Goal: Task Accomplishment & Management: Use online tool/utility

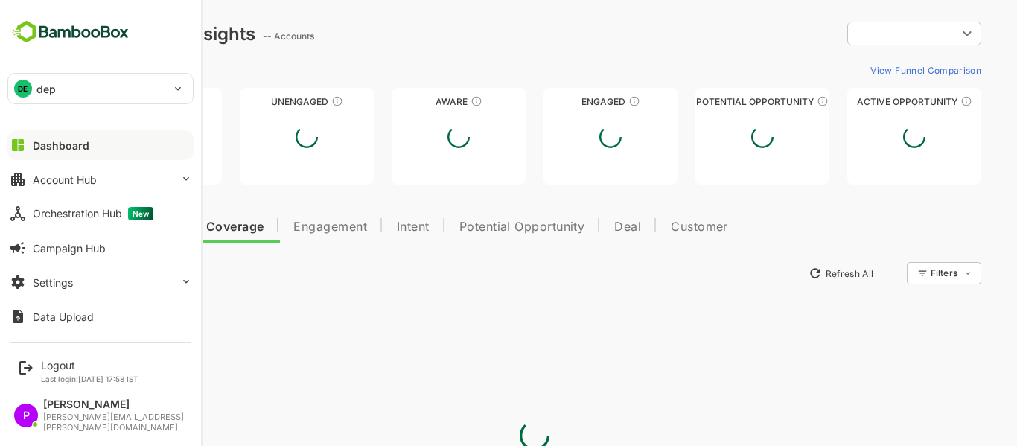
type input "**********"
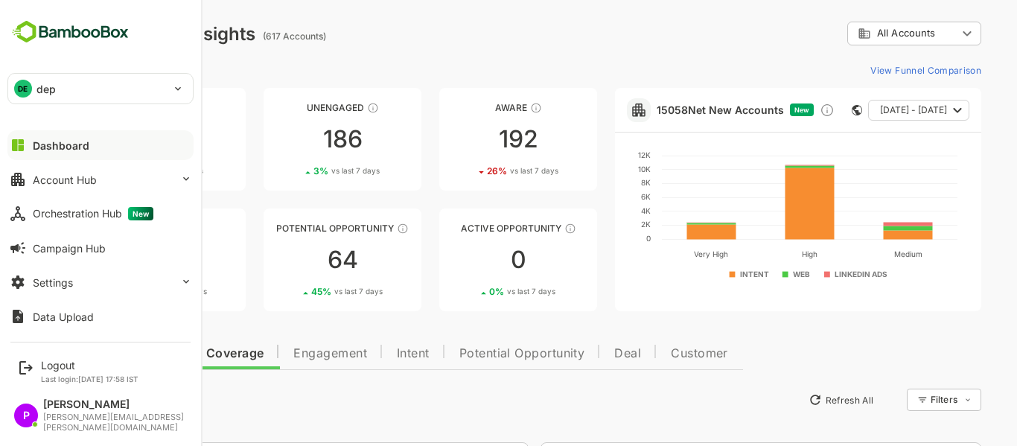
click at [29, 25] on img at bounding box center [70, 32] width 126 height 28
click at [85, 219] on div "Orchestration Hub New" at bounding box center [93, 213] width 121 height 13
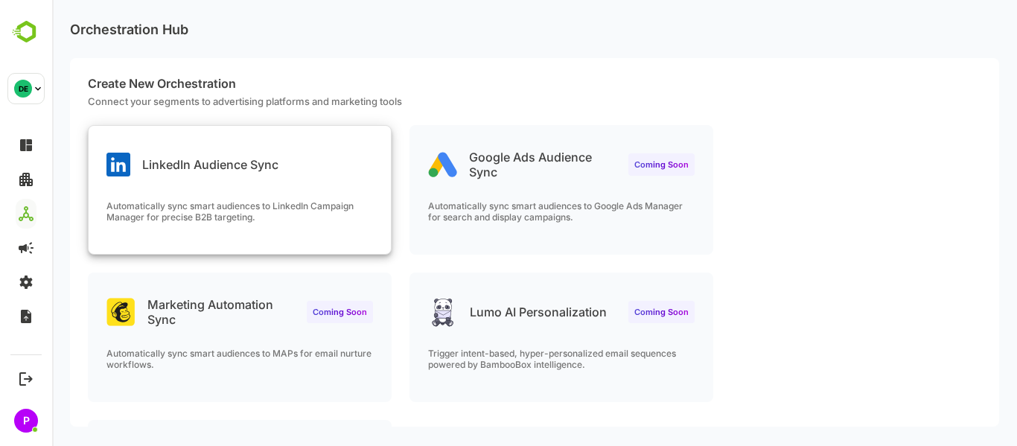
click at [348, 183] on div "LinkedIn Audience Sync Automatically sync smart audiences to LinkedIn Campaign …" at bounding box center [240, 190] width 302 height 128
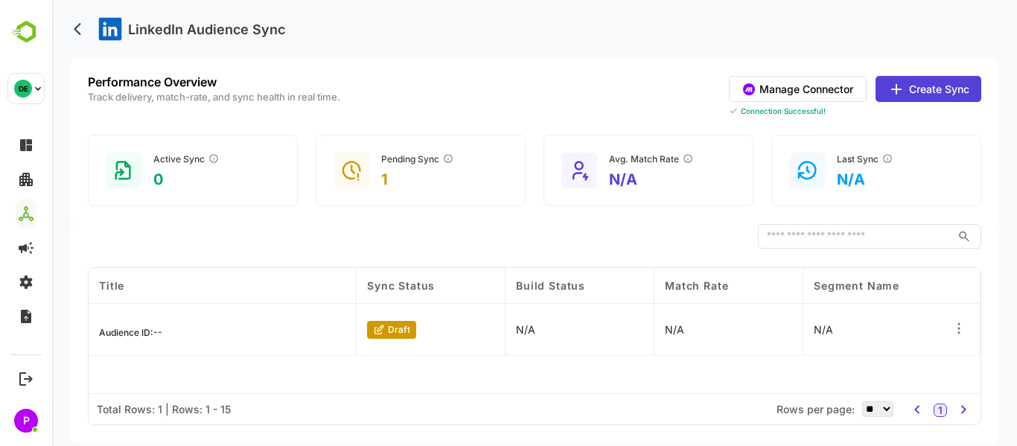
click at [392, 331] on p "draft" at bounding box center [399, 329] width 22 height 11
click at [376, 326] on icon at bounding box center [379, 330] width 12 height 12
click at [962, 331] on icon at bounding box center [958, 328] width 15 height 15
click at [876, 331] on div "Edit" at bounding box center [868, 324] width 130 height 25
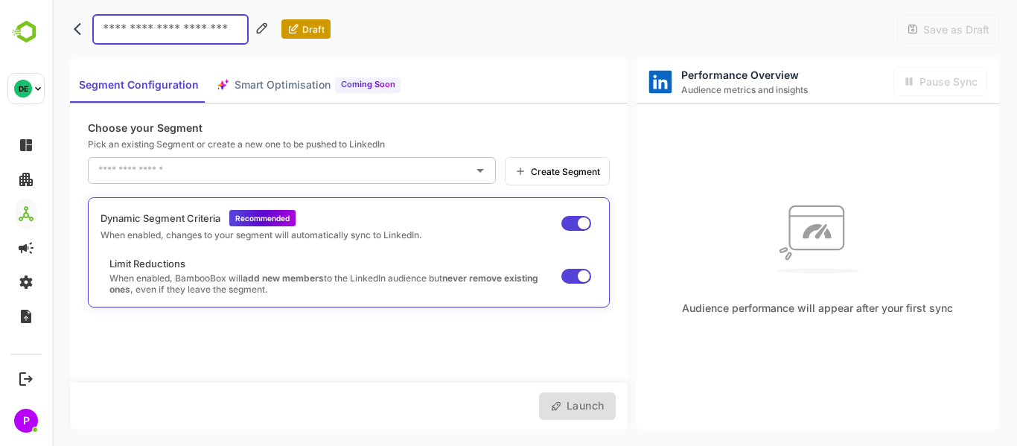
click at [547, 168] on span "Create Segment" at bounding box center [563, 171] width 74 height 11
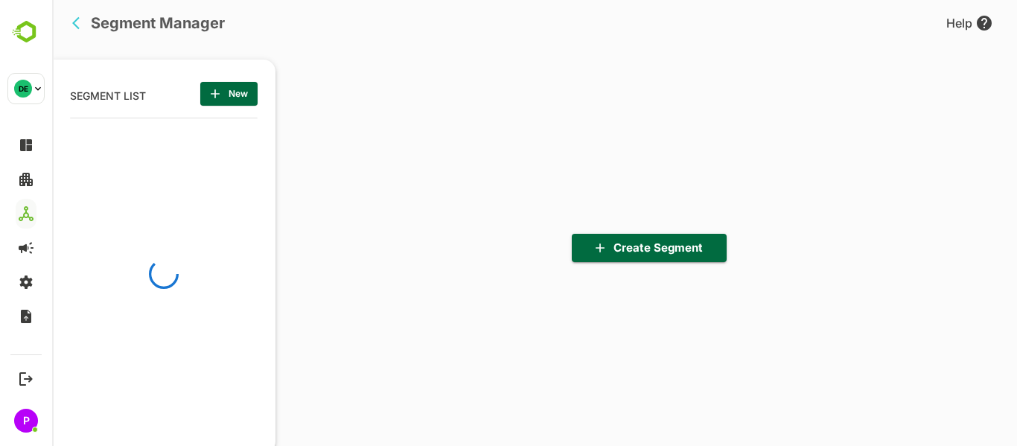
scroll to position [309, 184]
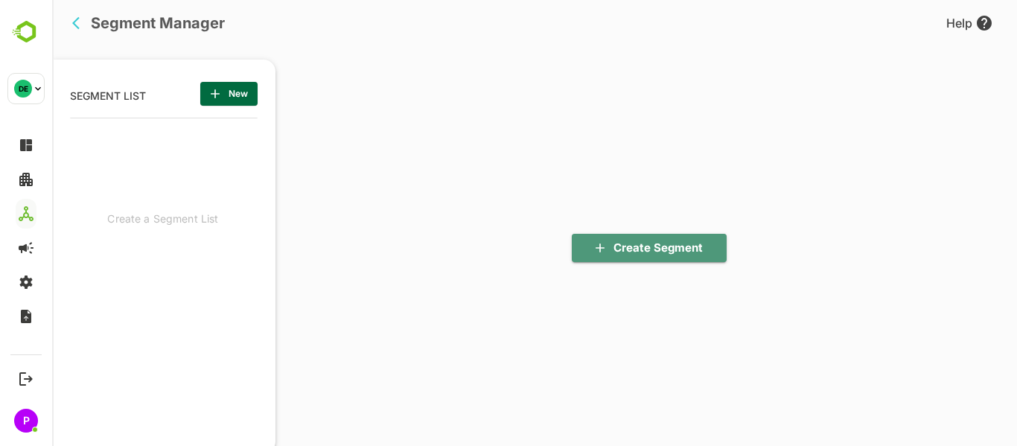
click at [663, 246] on span "Create Segment" at bounding box center [649, 247] width 131 height 19
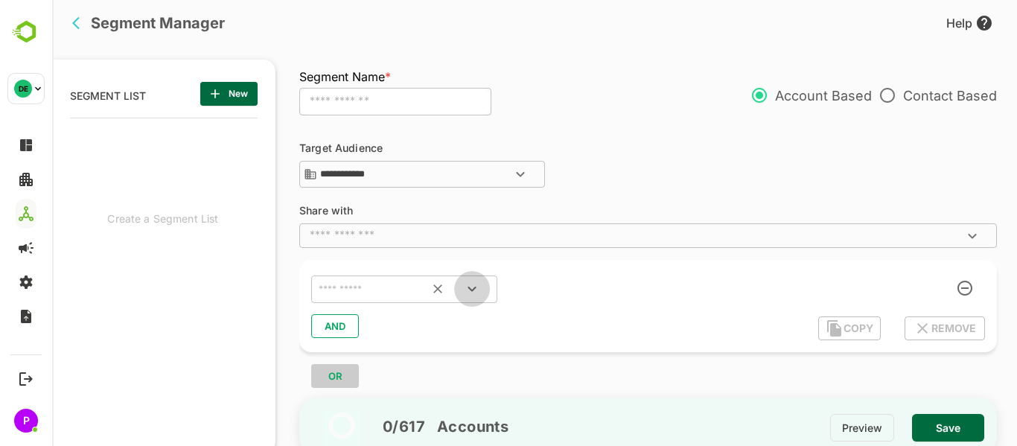
click at [464, 287] on icon "Open" at bounding box center [472, 289] width 18 height 18
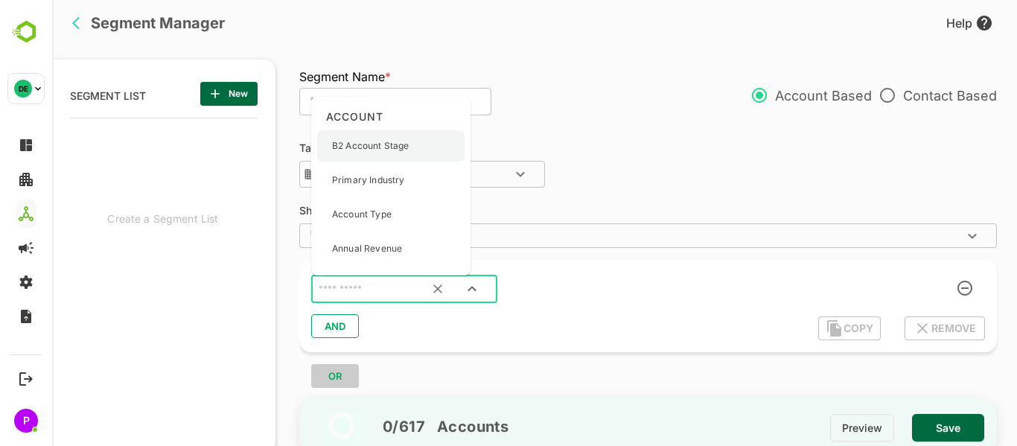
click at [393, 147] on p "B2 Account Stage" at bounding box center [370, 145] width 77 height 13
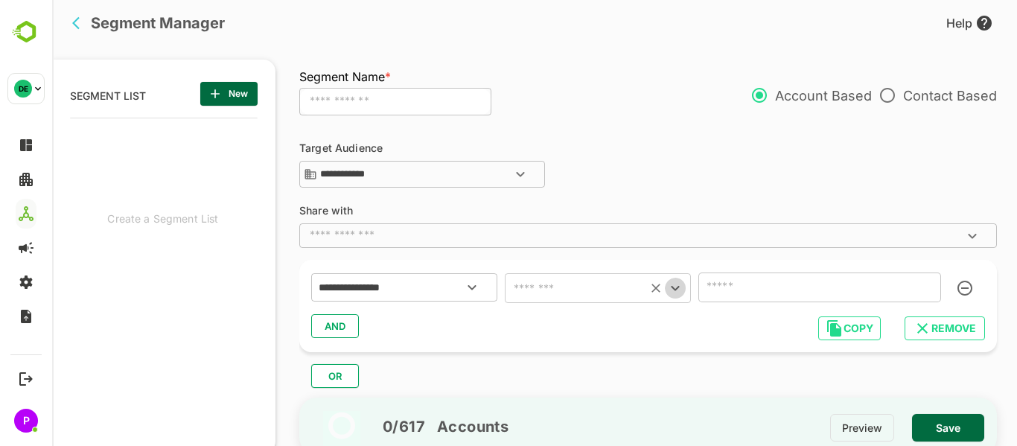
click at [677, 289] on icon "Open" at bounding box center [675, 288] width 8 height 5
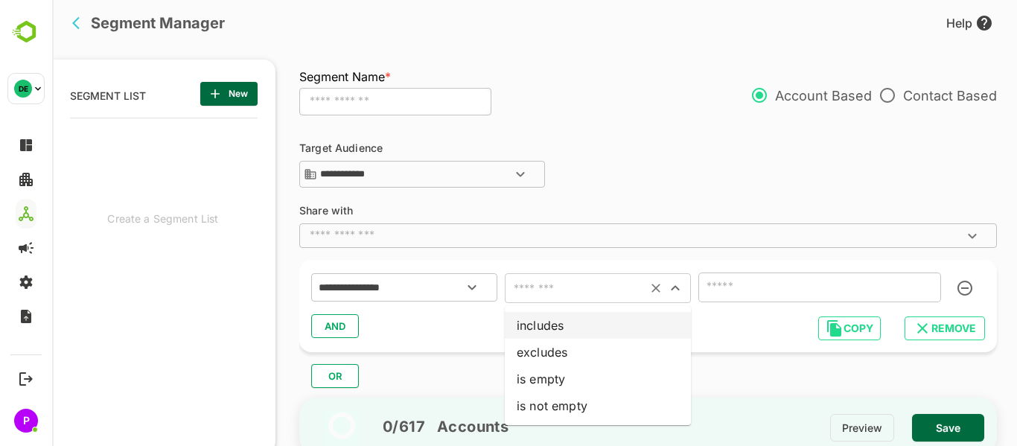
click at [599, 316] on li "includes" at bounding box center [598, 325] width 186 height 27
type input "********"
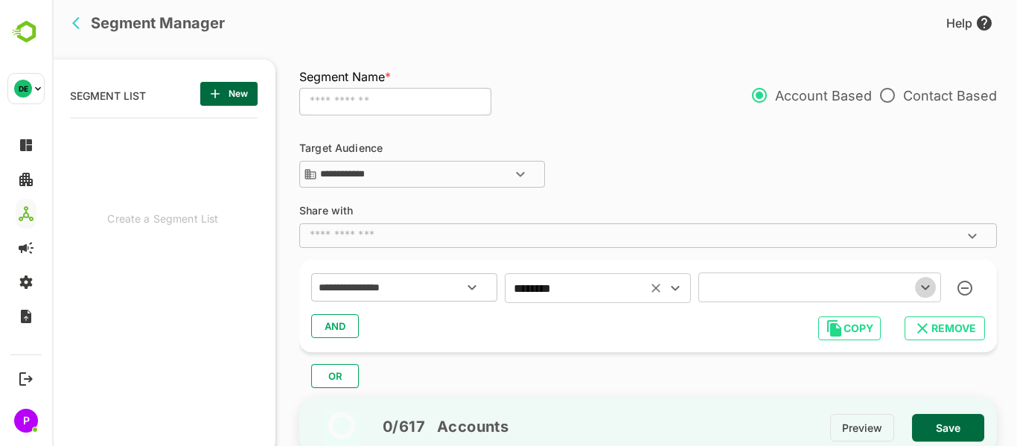
click at [928, 292] on icon "Open" at bounding box center [925, 287] width 18 height 18
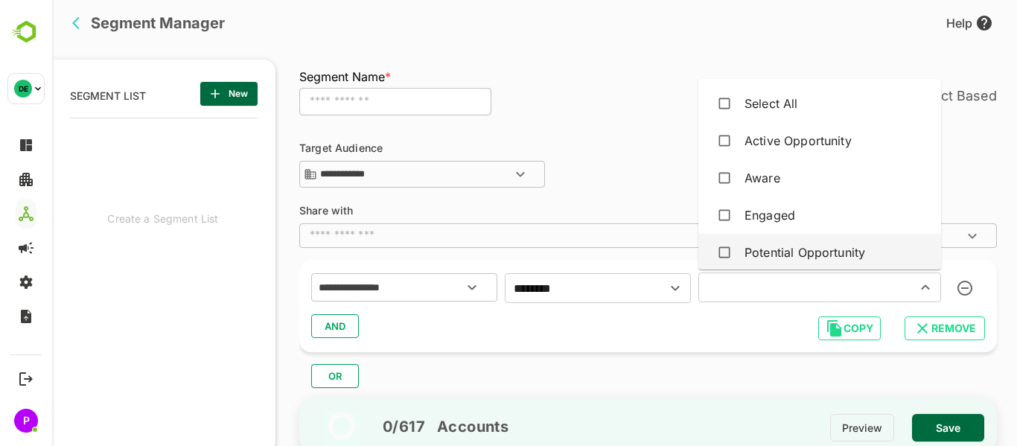
click at [840, 236] on li "Potential Opportunity" at bounding box center [819, 252] width 243 height 37
click at [441, 243] on div "​" at bounding box center [648, 235] width 698 height 24
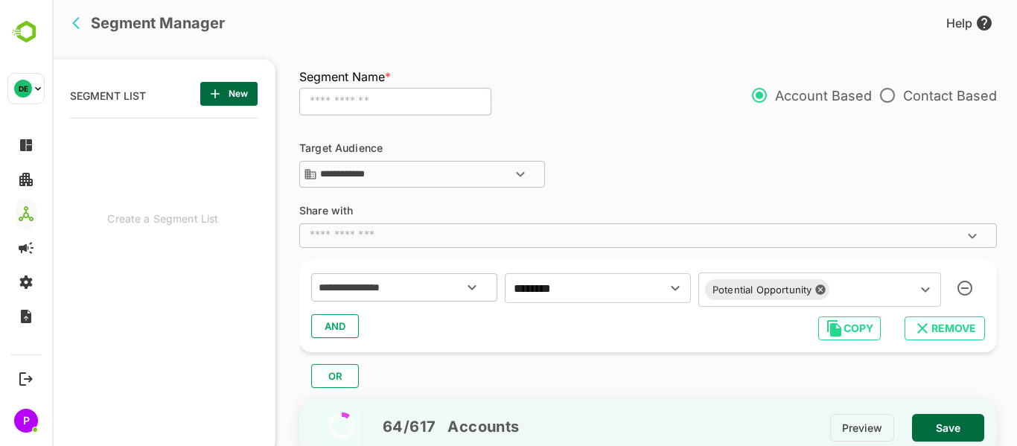
click div "**********"
click at [481, 291] on button "Open" at bounding box center [472, 287] width 36 height 36
click div "**********"
click at [433, 105] on input "text" at bounding box center [395, 102] width 192 height 28
click at [305, 103] on input "***" at bounding box center [395, 102] width 192 height 28
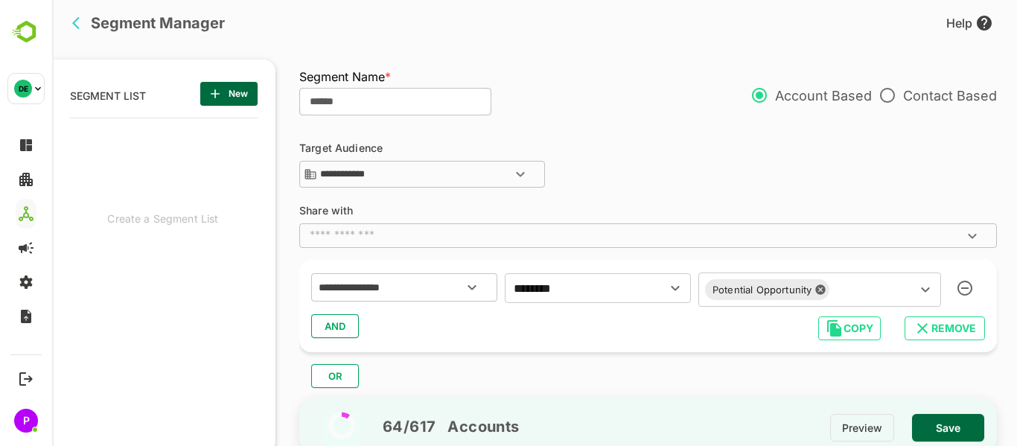
type input "******"
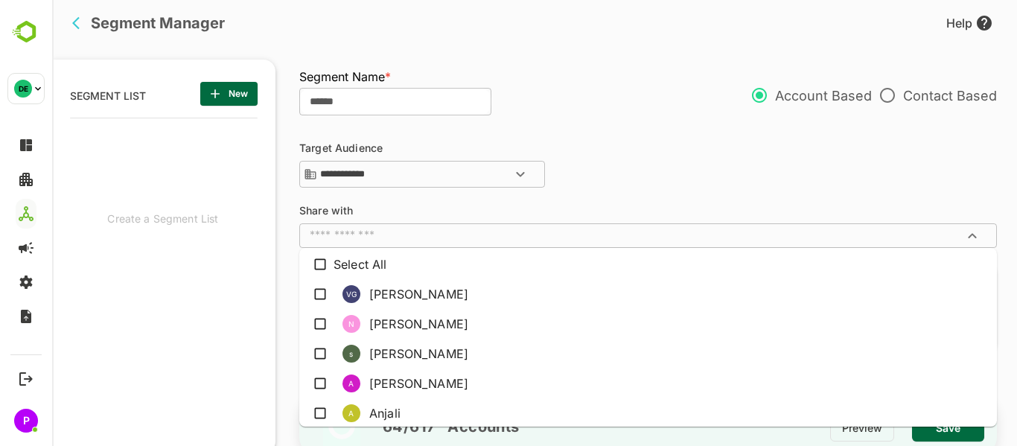
click at [440, 234] on input "text" at bounding box center [636, 235] width 664 height 15
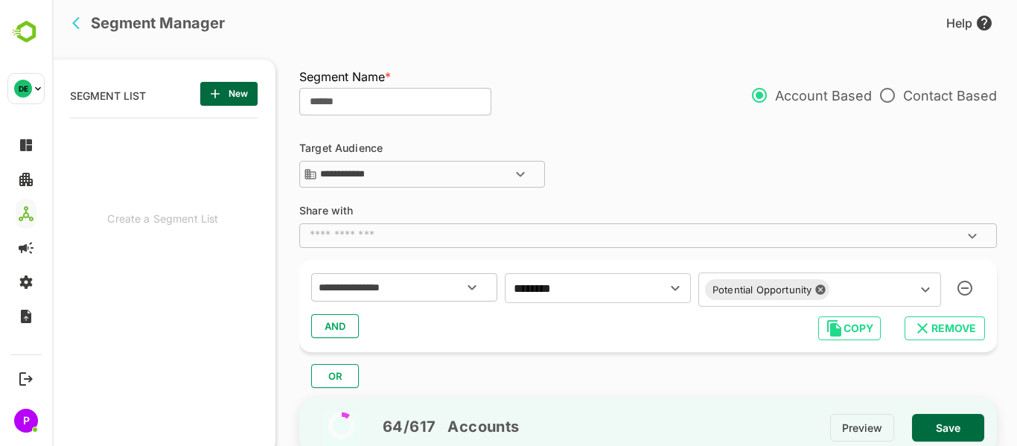
click div "**********"
click at [471, 293] on icon "Open" at bounding box center [472, 287] width 18 height 18
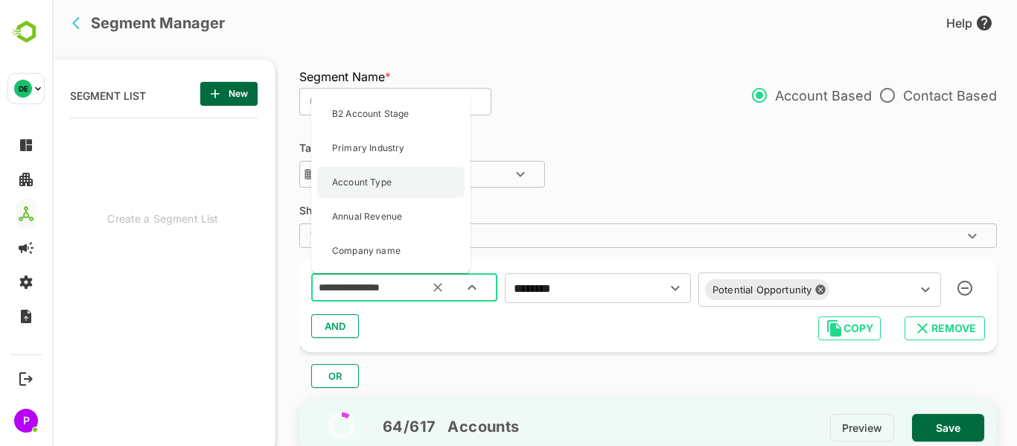
scroll to position [31, 0]
click at [412, 179] on div "Account Type" at bounding box center [390, 180] width 147 height 31
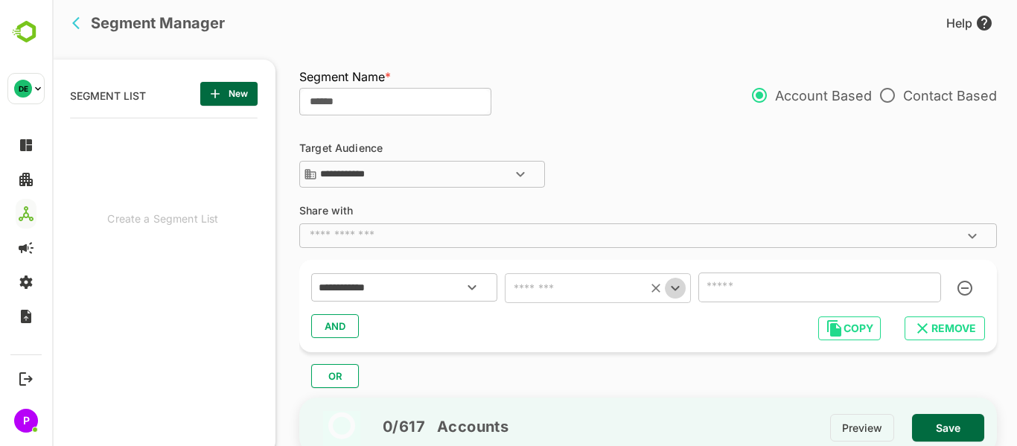
click at [680, 290] on icon "Open" at bounding box center [675, 288] width 18 height 18
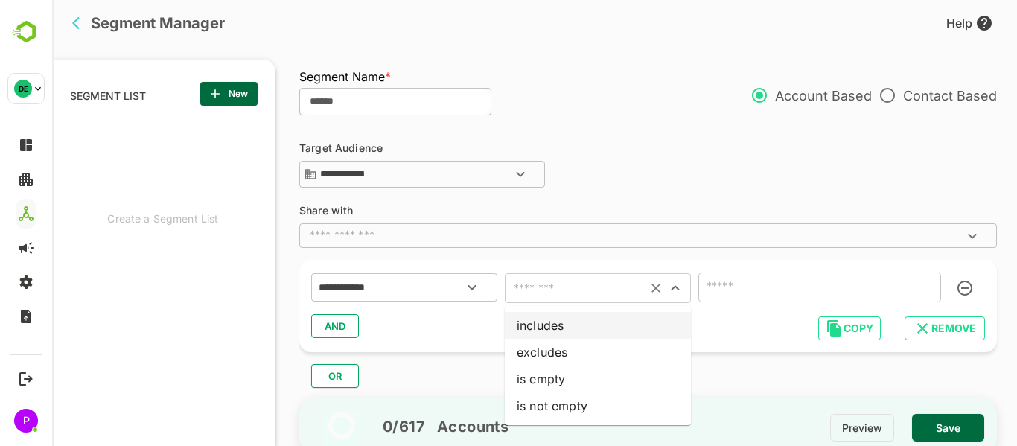
click at [616, 333] on li "includes" at bounding box center [598, 325] width 186 height 27
type input "********"
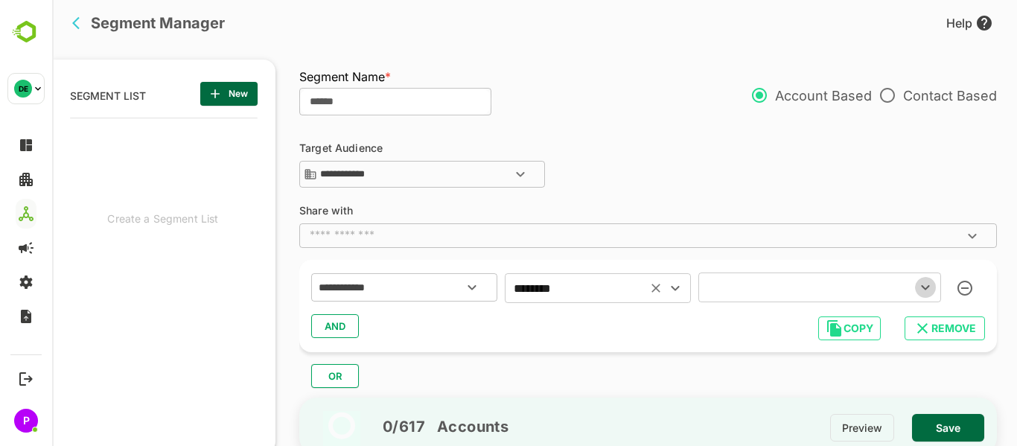
click at [922, 285] on icon "Open" at bounding box center [925, 287] width 18 height 18
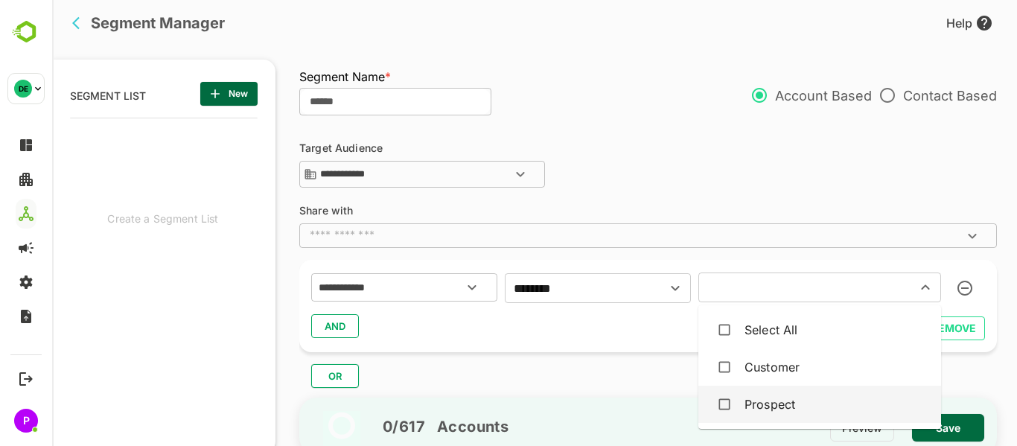
click at [834, 398] on div "Prospect" at bounding box center [819, 404] width 219 height 28
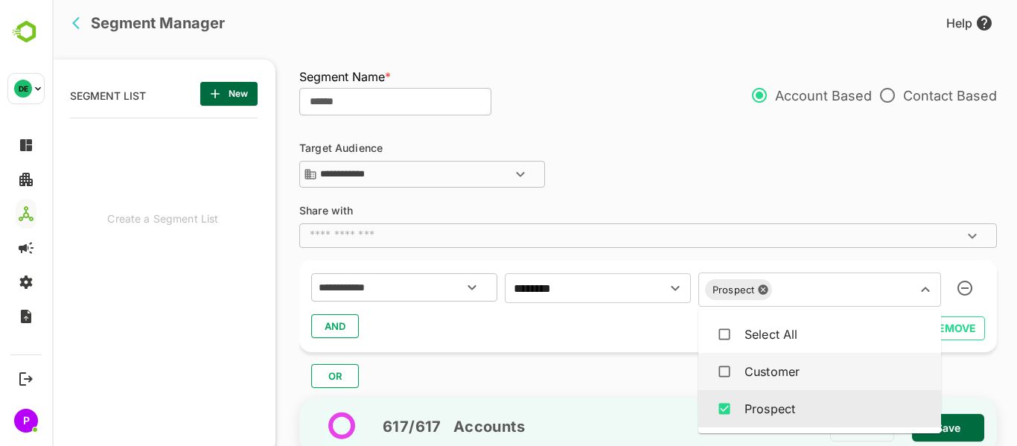
click at [329, 322] on span "AND" at bounding box center [335, 325] width 22 height 19
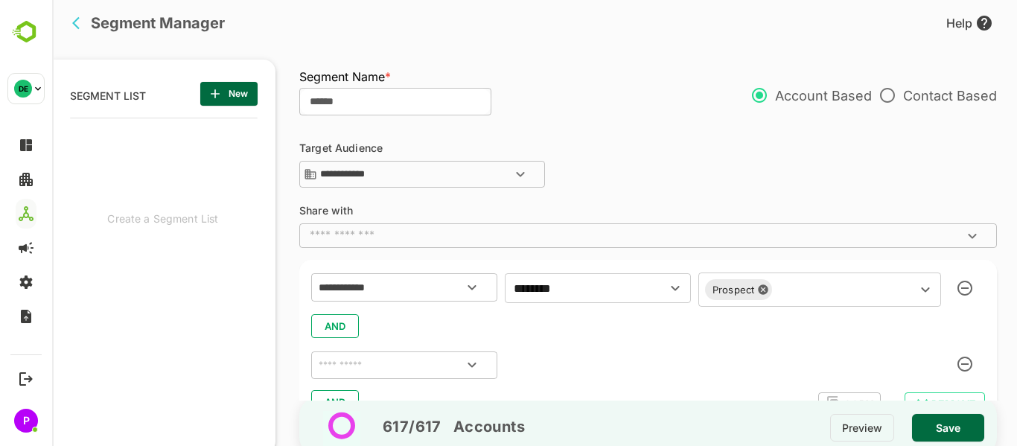
scroll to position [63, 0]
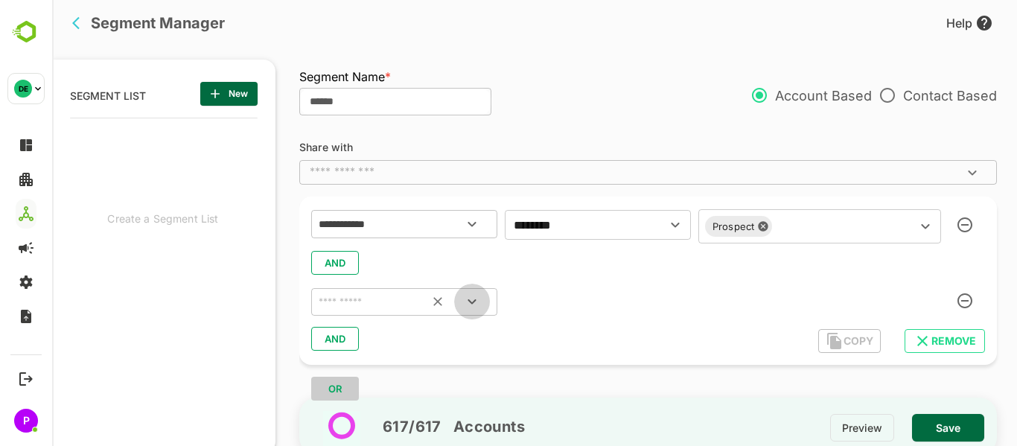
click at [471, 297] on icon "Open" at bounding box center [472, 302] width 18 height 18
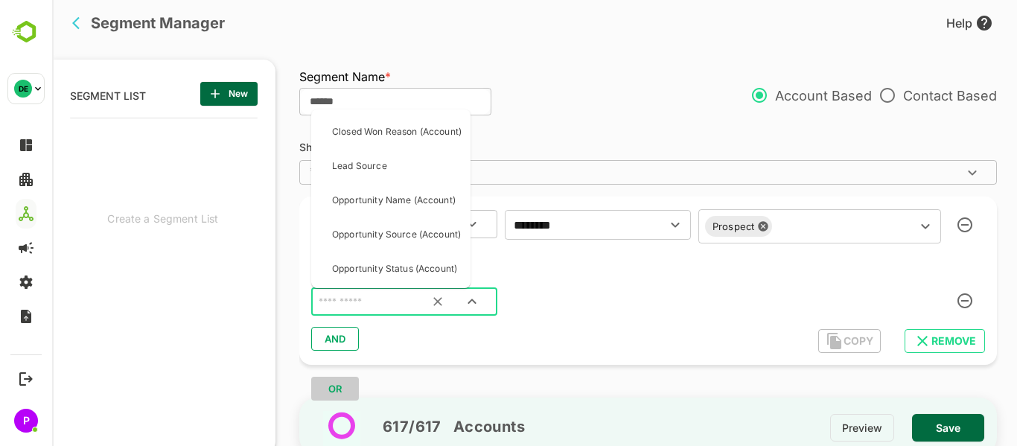
scroll to position [2334, 0]
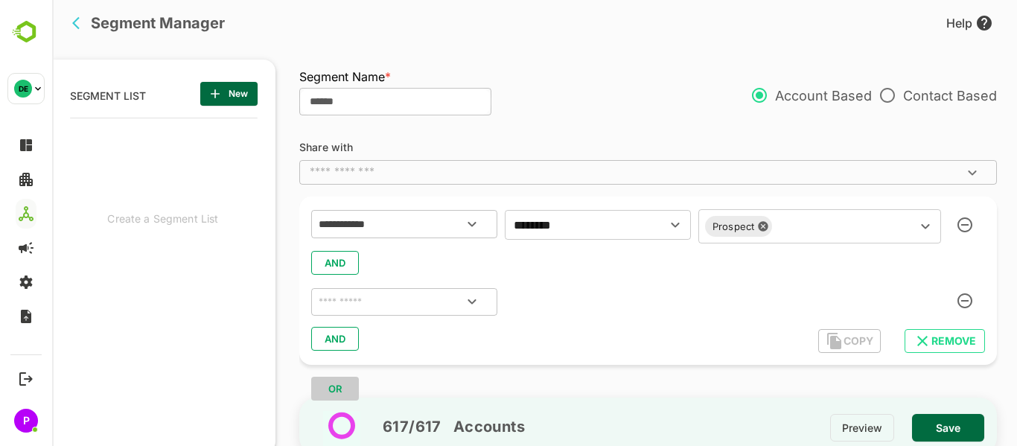
click at [616, 303] on div at bounding box center [598, 300] width 186 height 27
click at [467, 224] on icon "Open" at bounding box center [472, 224] width 18 height 18
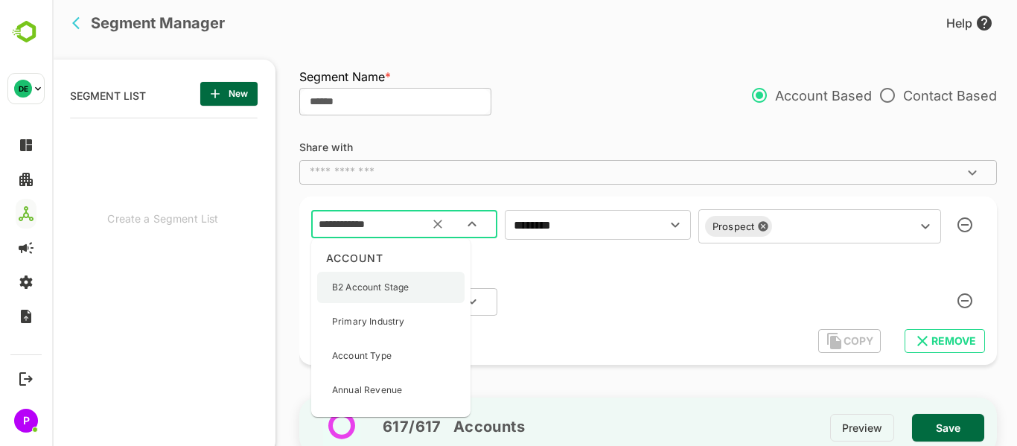
click at [413, 287] on div "B2 Account Stage" at bounding box center [390, 287] width 147 height 31
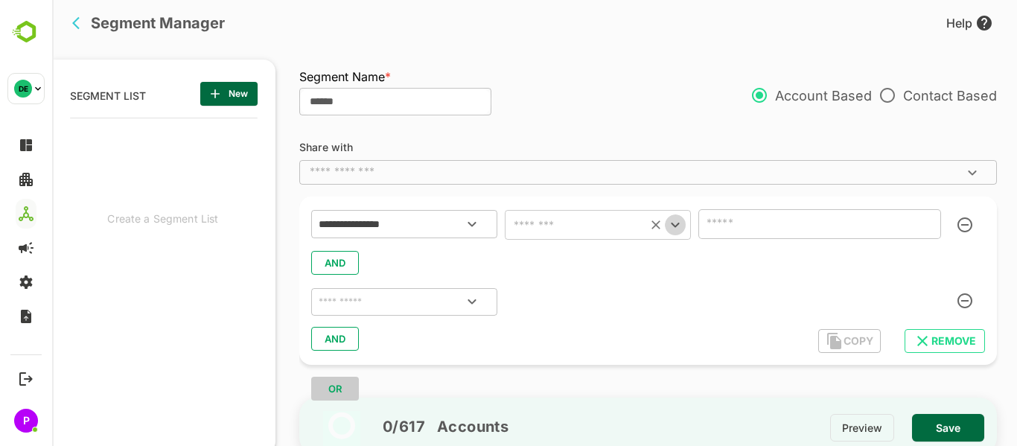
click at [674, 224] on icon "Open" at bounding box center [675, 225] width 18 height 18
click at [610, 272] on li "includes" at bounding box center [598, 262] width 186 height 27
type input "********"
click at [918, 222] on icon "Open" at bounding box center [925, 224] width 18 height 18
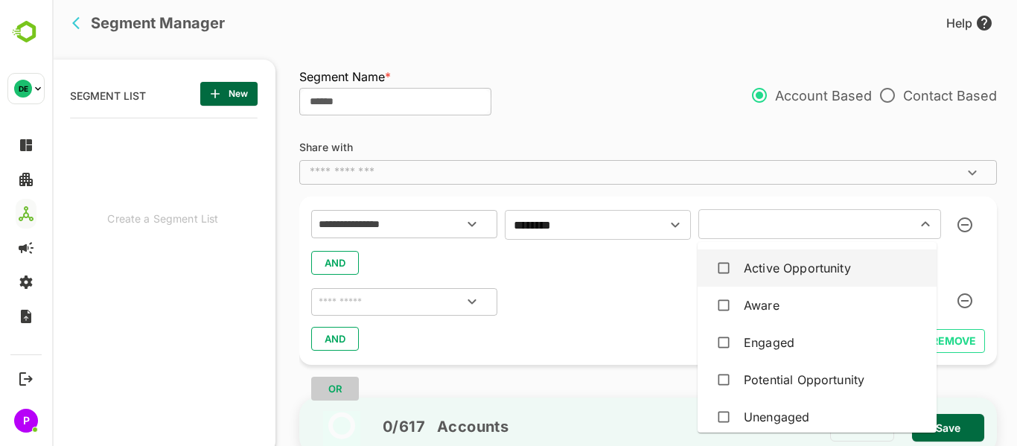
scroll to position [50, 0]
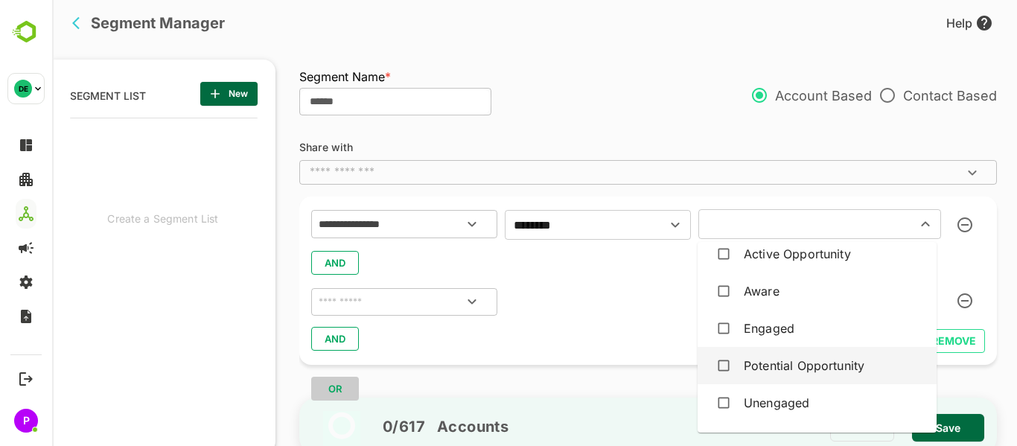
click at [814, 363] on div "Potential Opportunity" at bounding box center [804, 366] width 121 height 18
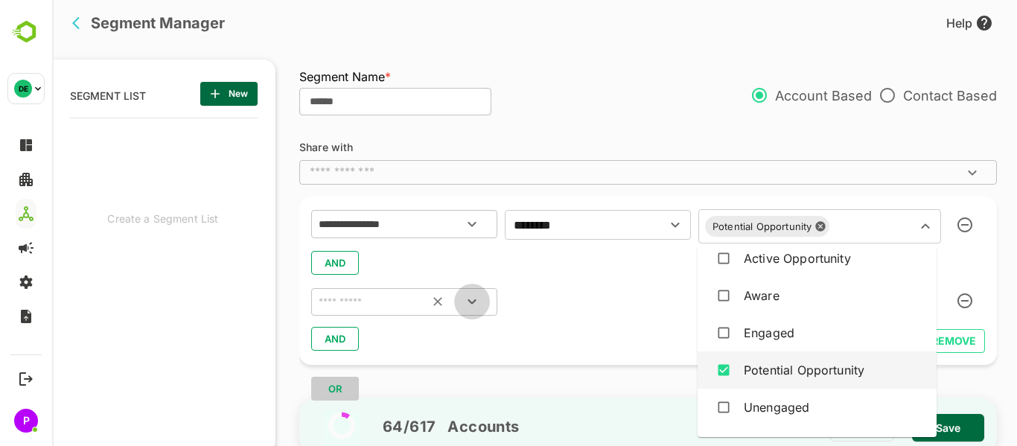
click at [472, 300] on icon "Open" at bounding box center [472, 302] width 18 height 18
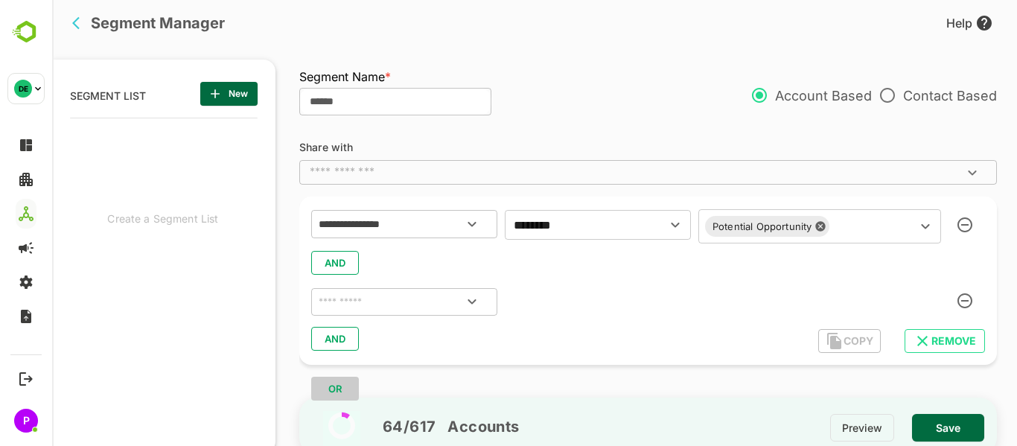
click at [595, 301] on div at bounding box center [598, 300] width 186 height 27
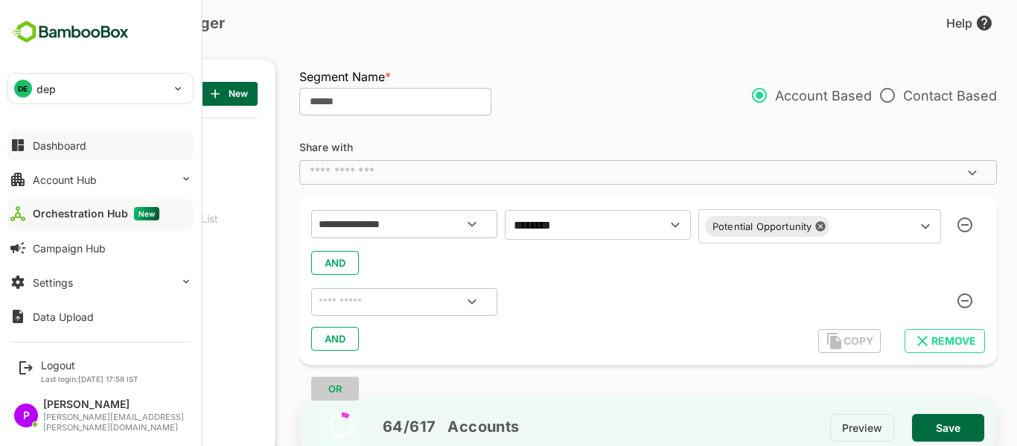
click at [88, 140] on button "Dashboard" at bounding box center [100, 145] width 186 height 30
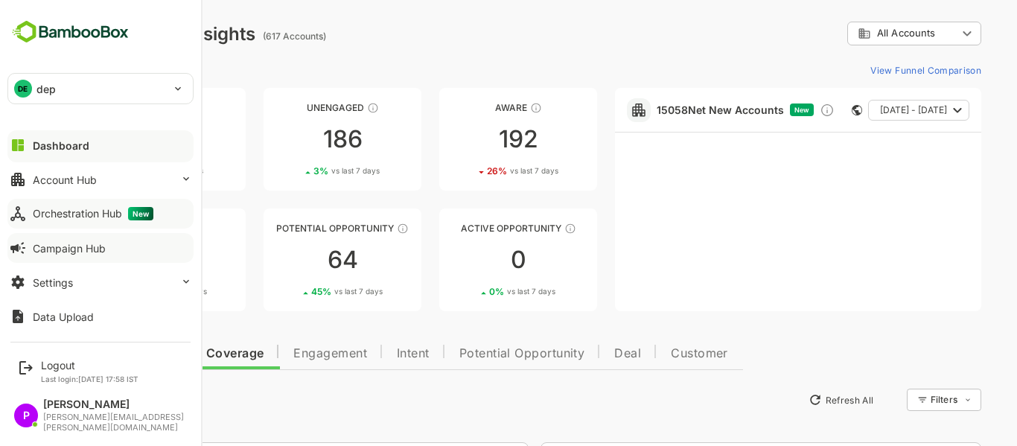
click at [92, 255] on button "Campaign Hub" at bounding box center [100, 248] width 186 height 30
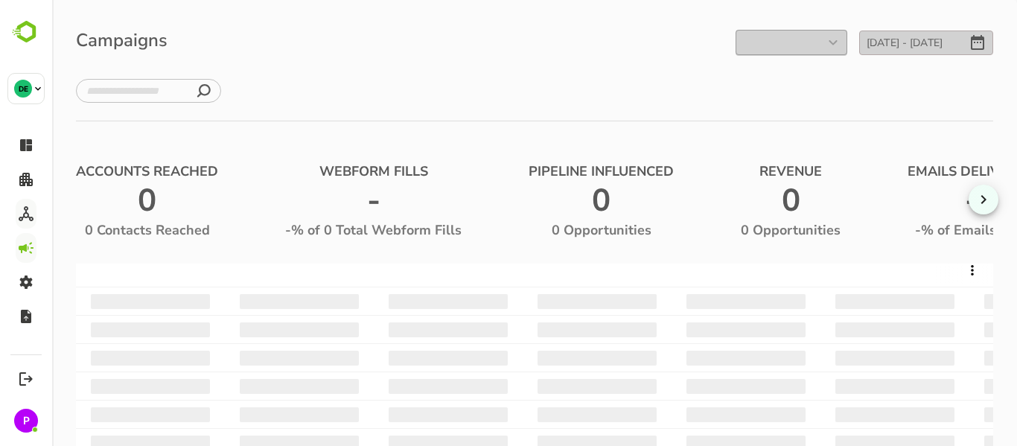
scroll to position [19, 0]
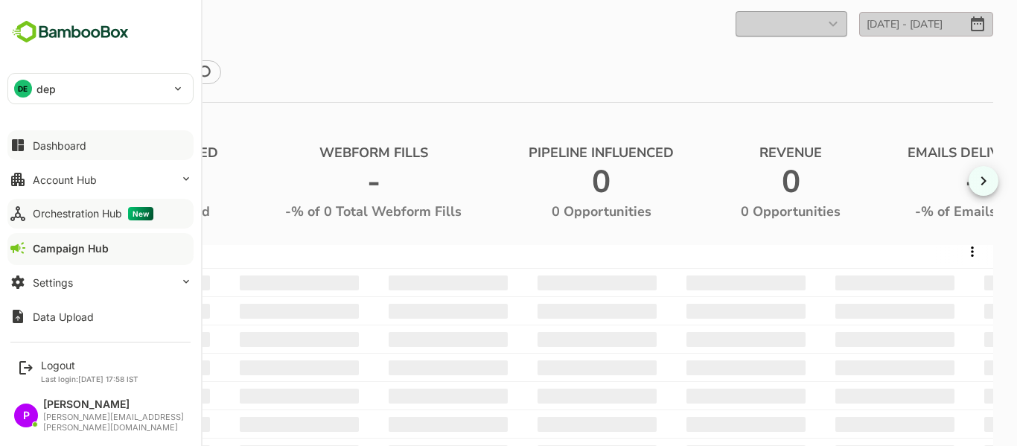
click at [71, 141] on div "Dashboard" at bounding box center [60, 145] width 54 height 13
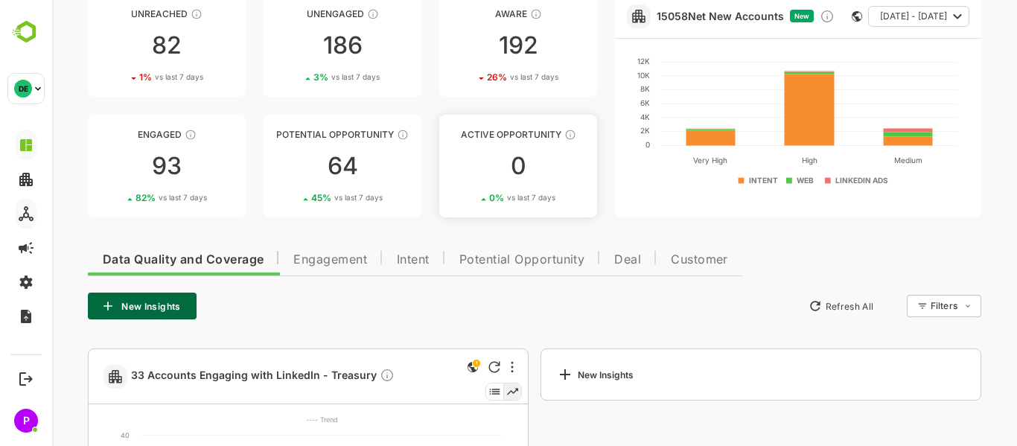
scroll to position [98, 0]
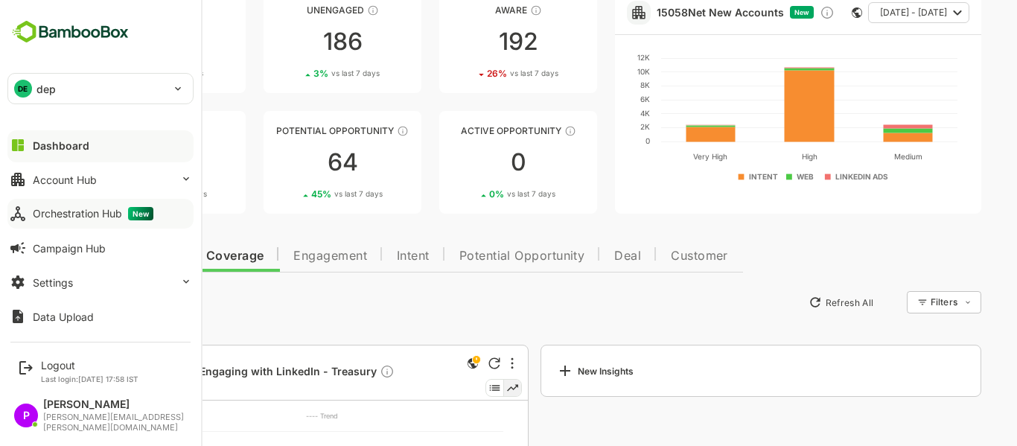
click at [33, 89] on div "DE dep" at bounding box center [91, 89] width 167 height 30
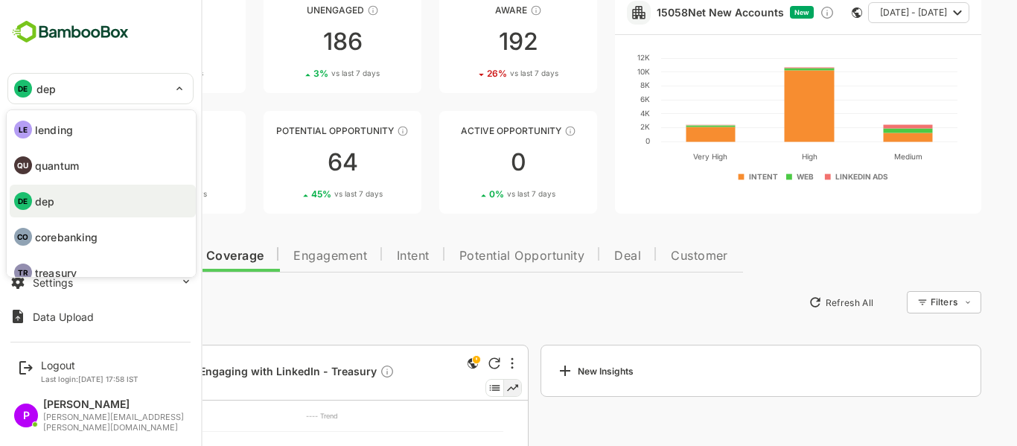
scroll to position [15, 0]
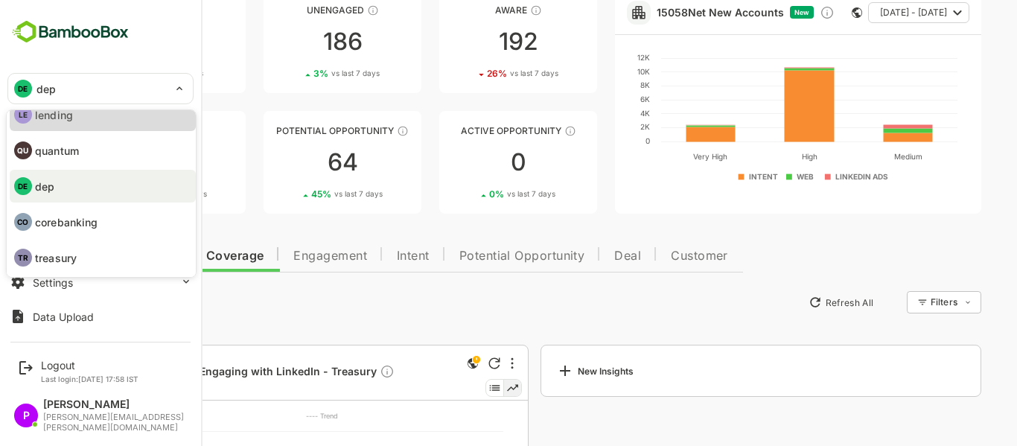
click at [114, 112] on li "LE lending" at bounding box center [103, 114] width 186 height 33
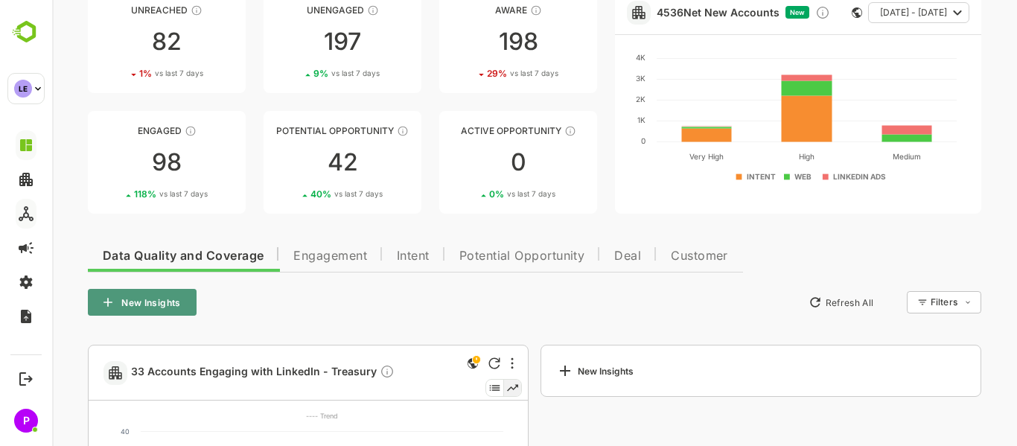
click at [136, 297] on button "New Insights" at bounding box center [142, 302] width 109 height 27
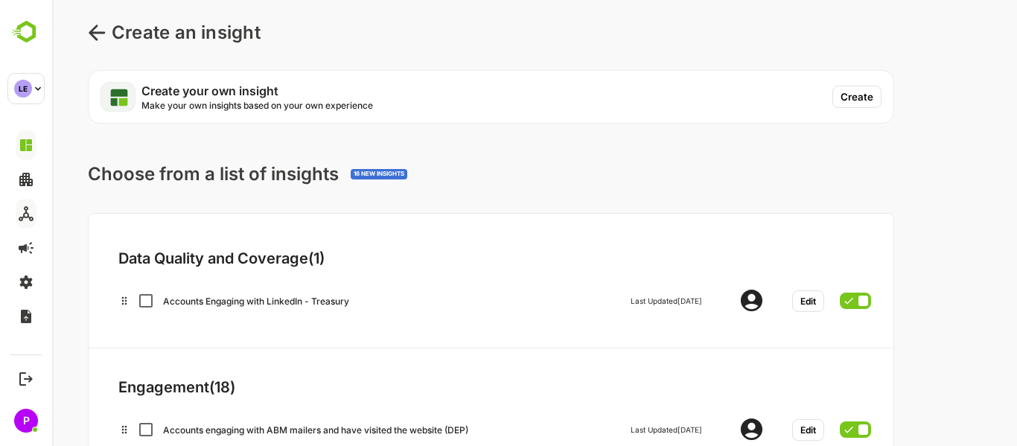
scroll to position [9, 0]
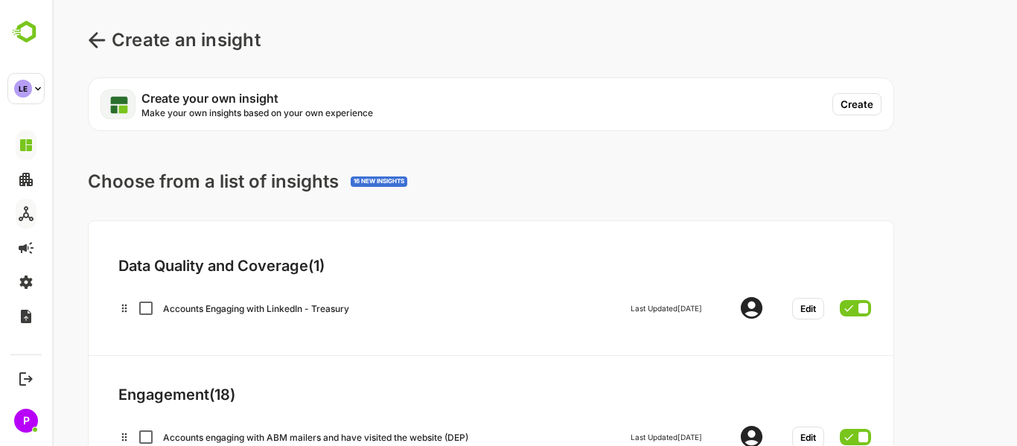
click at [861, 96] on button "Create" at bounding box center [856, 104] width 49 height 22
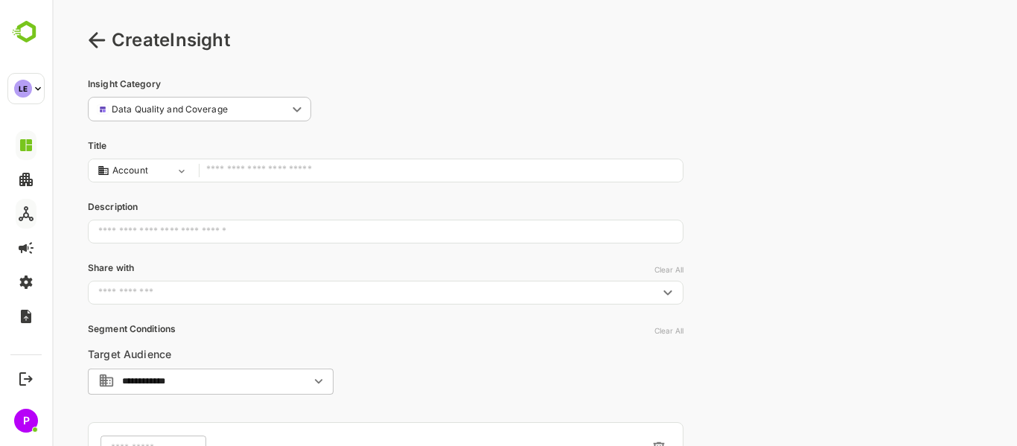
click at [344, 178] on input "text" at bounding box center [440, 171] width 469 height 20
click at [185, 164] on body "**********" at bounding box center [534, 355] width 965 height 728
click at [266, 173] on div at bounding box center [534, 223] width 965 height 446
click at [266, 173] on input "text" at bounding box center [440, 171] width 469 height 20
type input "******"
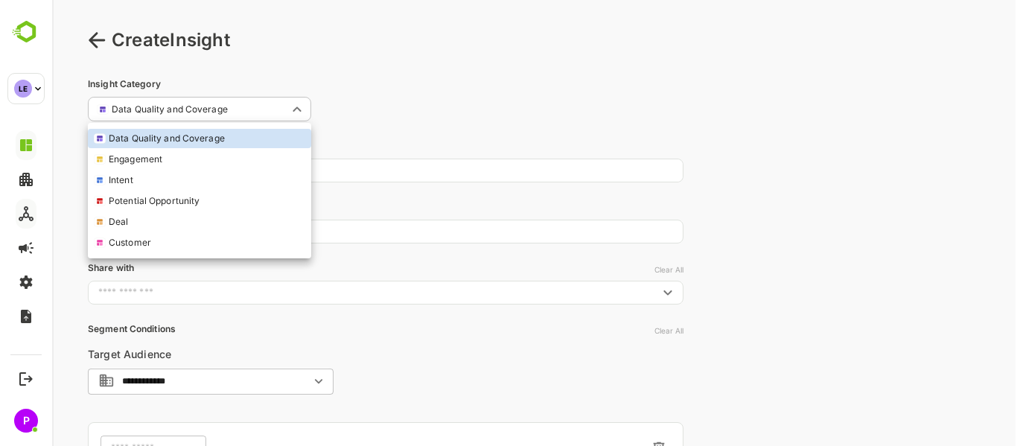
click at [296, 107] on body "**********" at bounding box center [534, 355] width 965 height 728
click at [468, 107] on div at bounding box center [534, 223] width 965 height 446
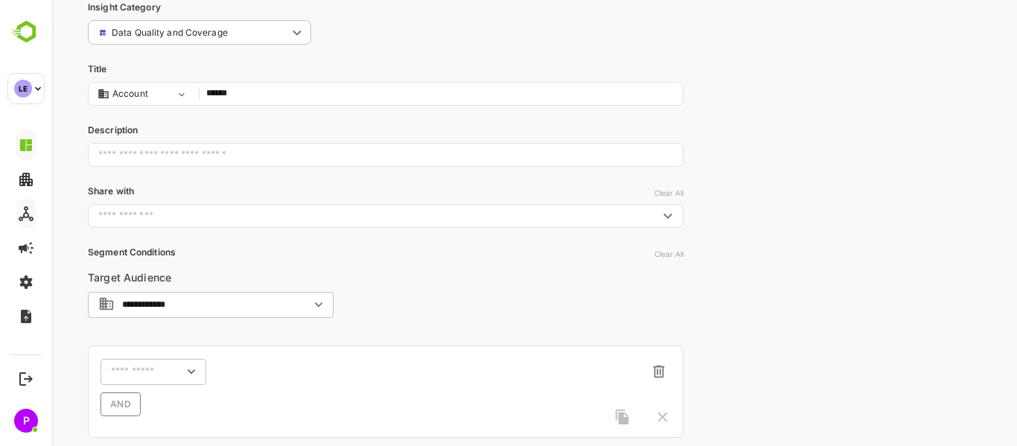
scroll to position [86, 0]
click at [677, 210] on div "​" at bounding box center [386, 215] width 596 height 24
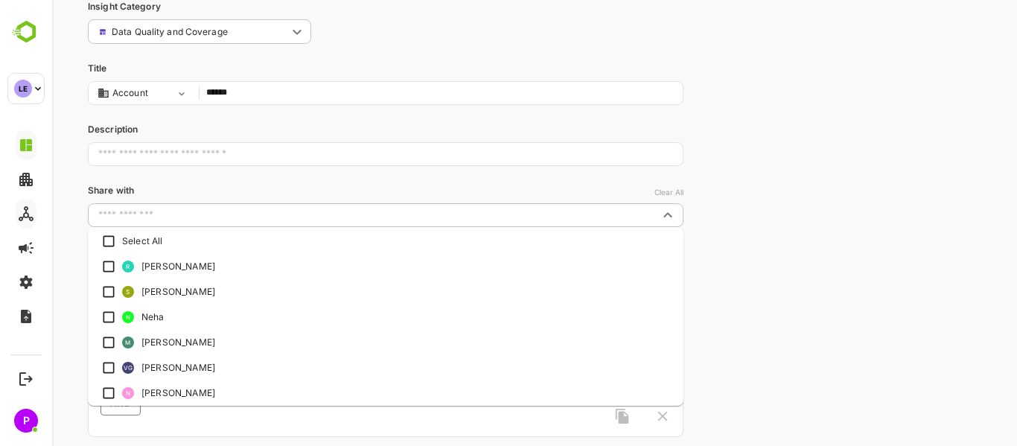
click at [677, 210] on div "​" at bounding box center [386, 215] width 596 height 24
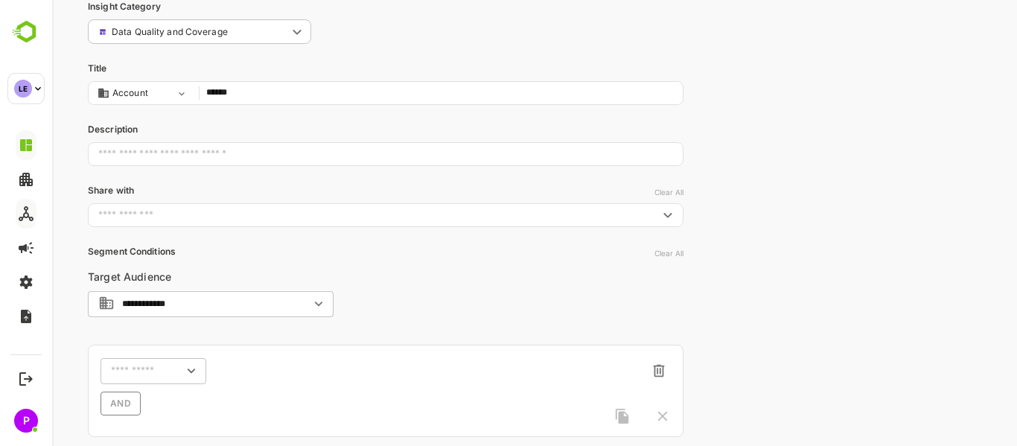
click at [925, 215] on div "**********" at bounding box center [534, 278] width 965 height 728
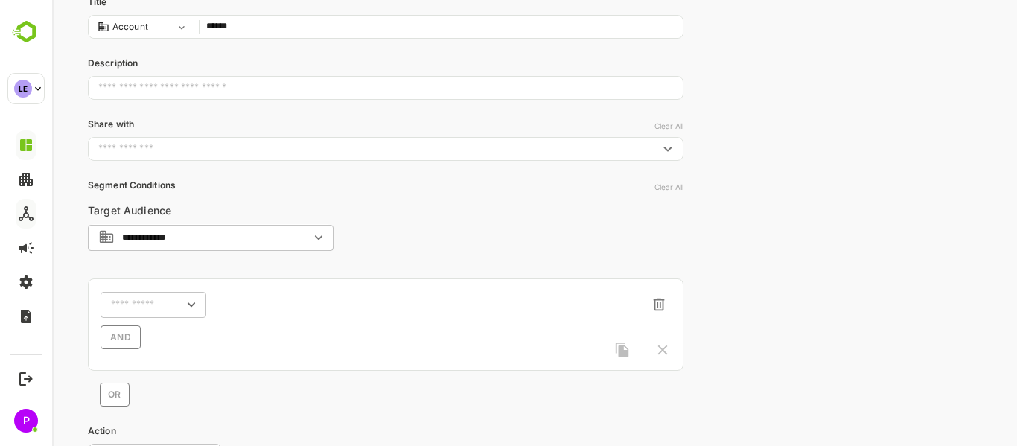
scroll to position [155, 0]
click at [313, 231] on icon "Open" at bounding box center [318, 235] width 16 height 16
click at [444, 188] on p "Segment Conditions" at bounding box center [386, 182] width 596 height 13
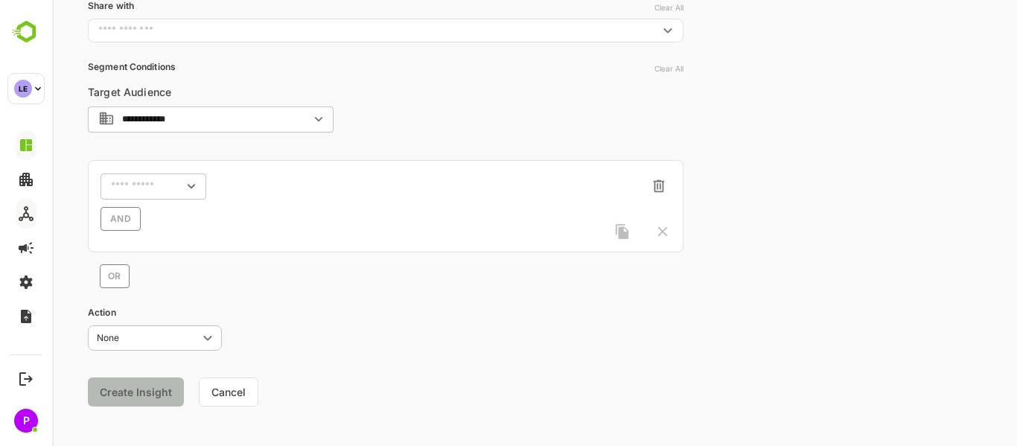
scroll to position [274, 0]
click at [184, 190] on icon "Open" at bounding box center [191, 183] width 16 height 16
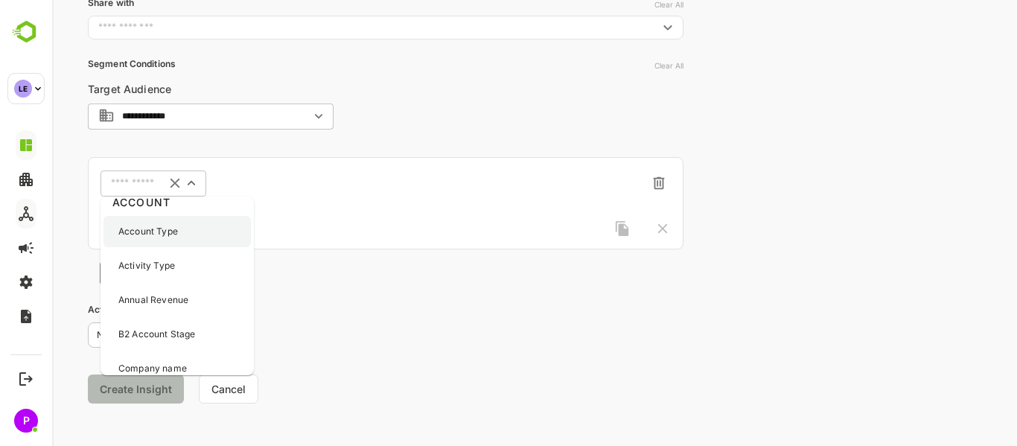
scroll to position [0, 0]
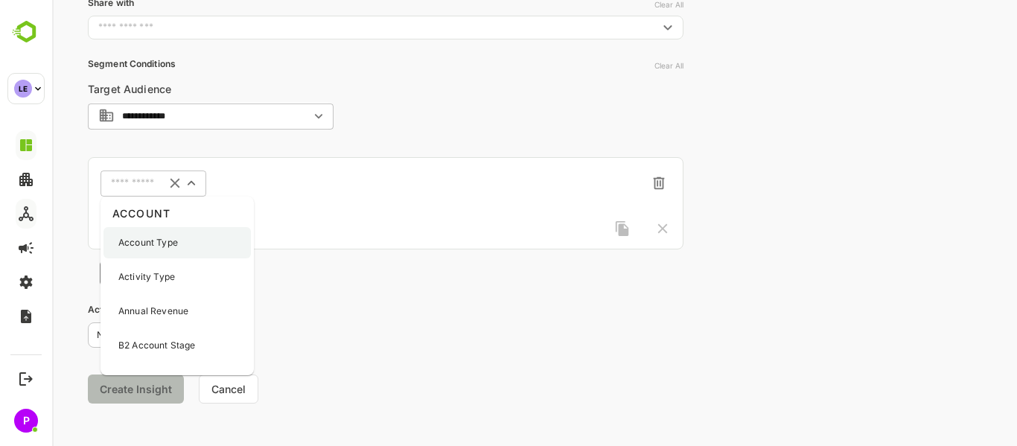
click at [182, 242] on div "Account Type" at bounding box center [176, 242] width 147 height 31
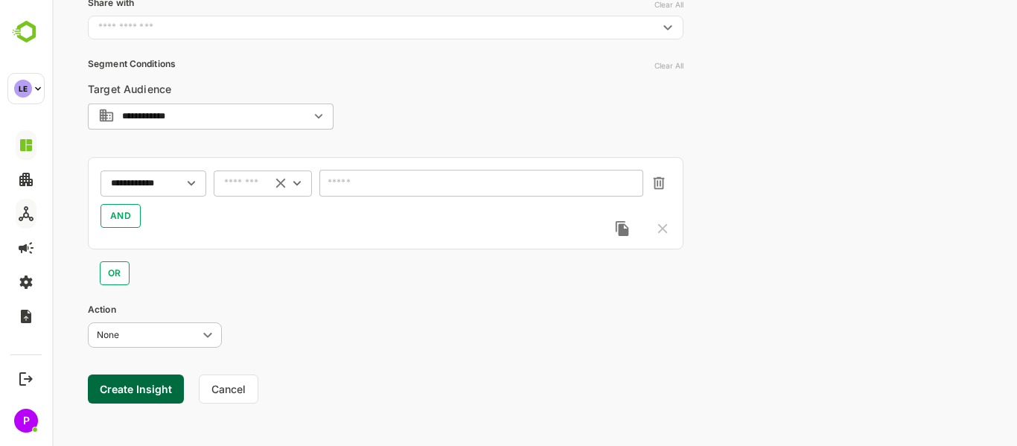
click at [299, 179] on icon "Open" at bounding box center [297, 183] width 16 height 16
click at [276, 207] on li "includes" at bounding box center [263, 211] width 92 height 22
type input "********"
click at [626, 180] on icon "Open" at bounding box center [630, 184] width 16 height 16
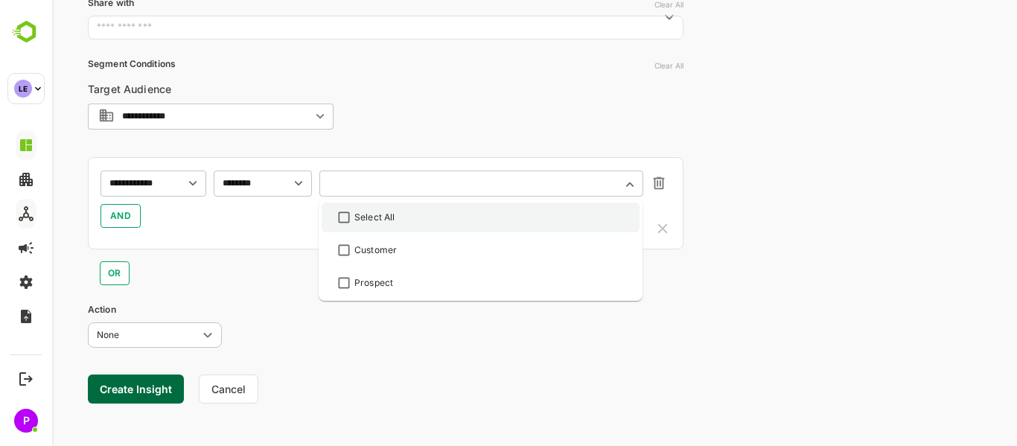
scroll to position [282, 0]
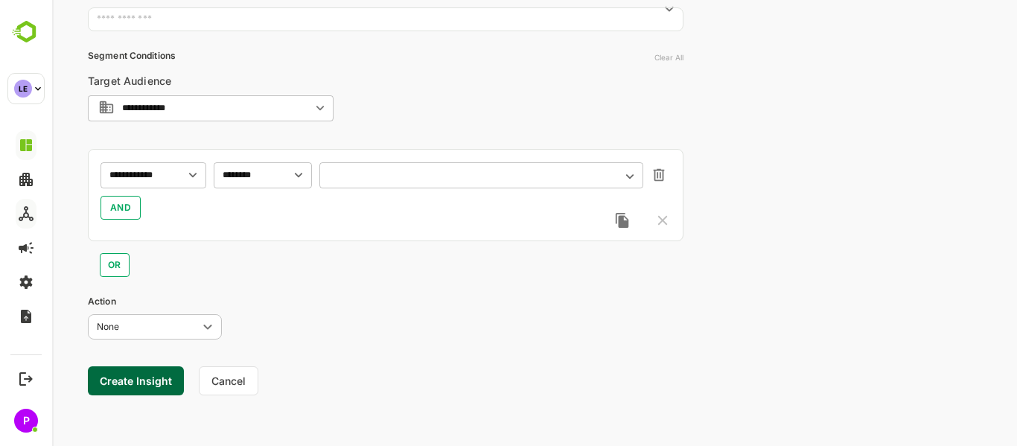
click at [439, 109] on div "**********" at bounding box center [386, 172] width 596 height 208
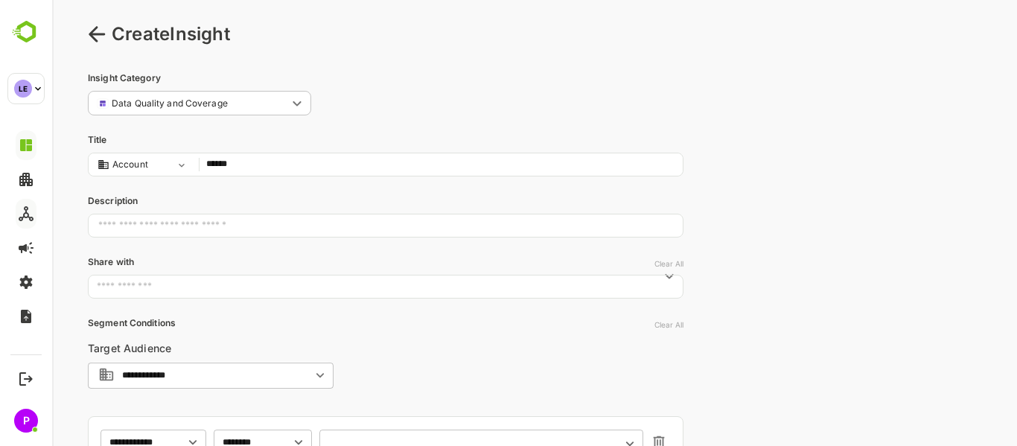
scroll to position [0, 0]
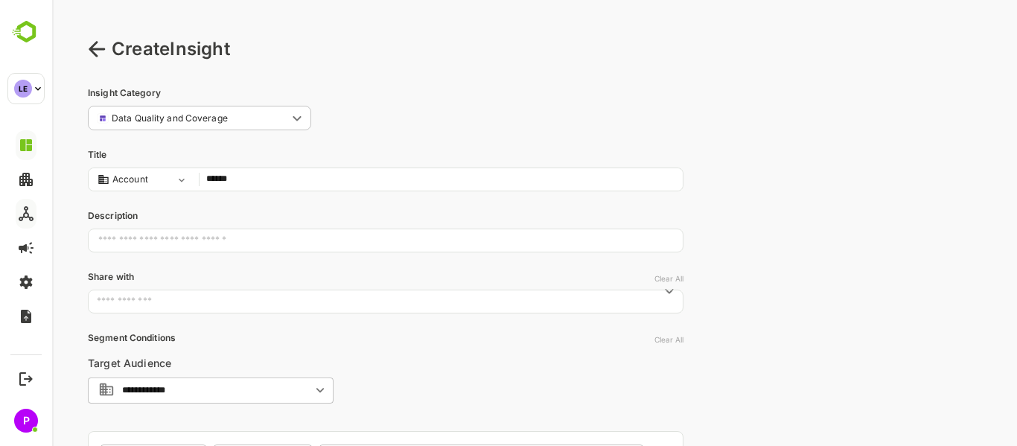
click at [294, 118] on body "**********" at bounding box center [534, 364] width 965 height 728
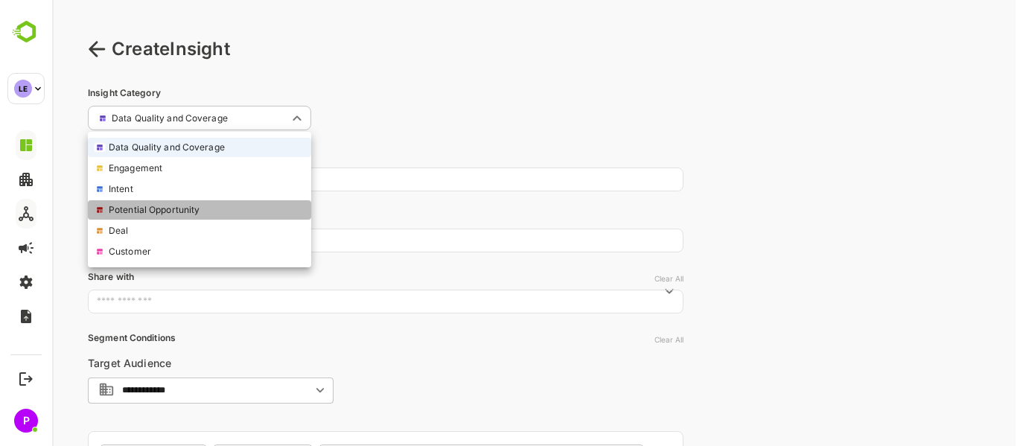
click at [217, 201] on li "Potential Opportunity" at bounding box center [199, 209] width 223 height 19
type input "**********"
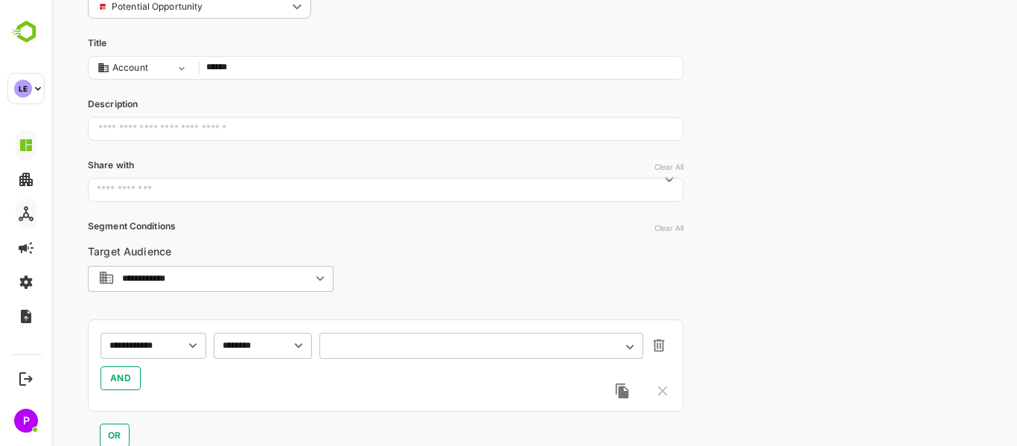
scroll to position [112, 0]
click at [316, 280] on icon "Open" at bounding box center [320, 277] width 16 height 16
click at [316, 280] on icon "Close" at bounding box center [319, 278] width 7 height 4
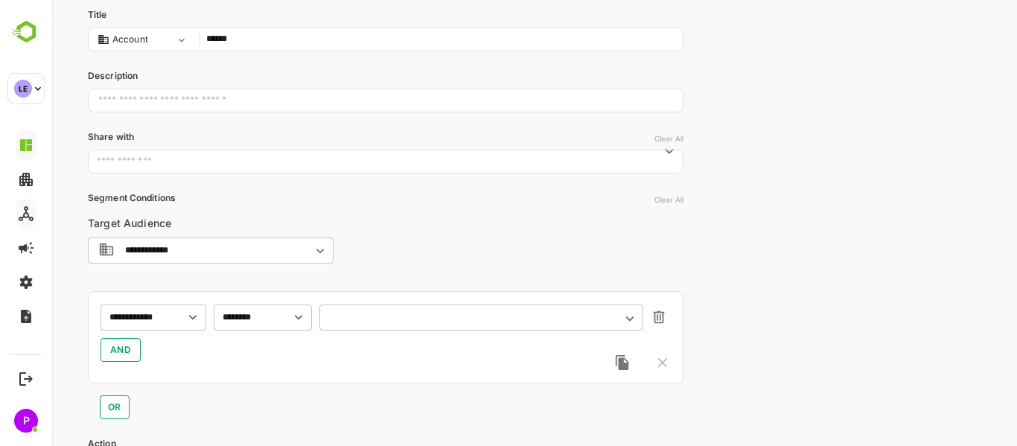
scroll to position [202, 0]
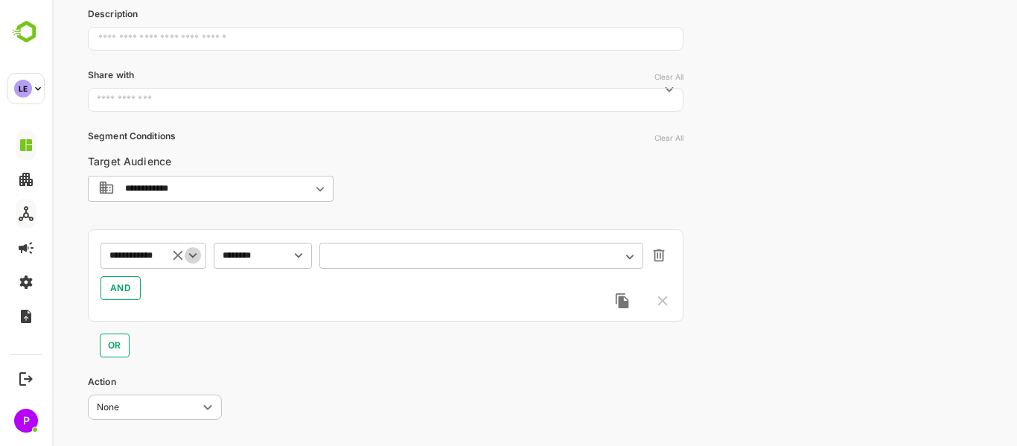
click at [200, 260] on icon "Open" at bounding box center [193, 255] width 16 height 16
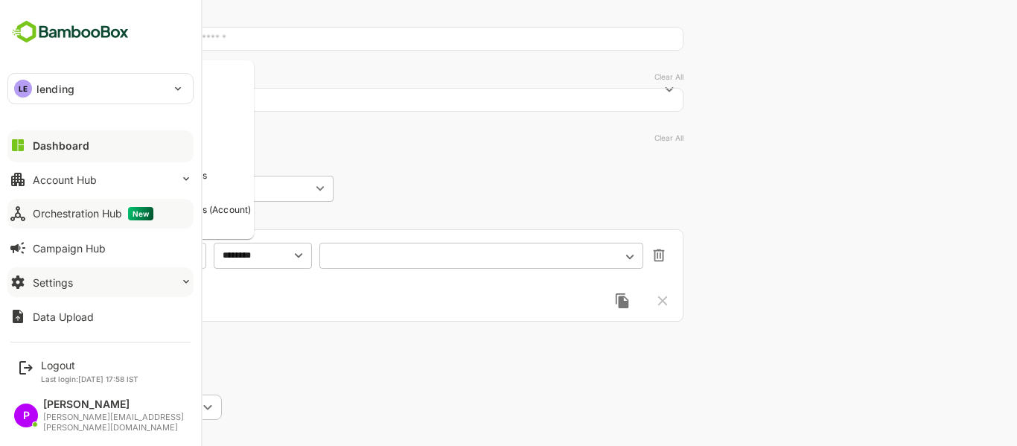
scroll to position [0, 0]
click at [60, 284] on div "Settings" at bounding box center [53, 282] width 40 height 13
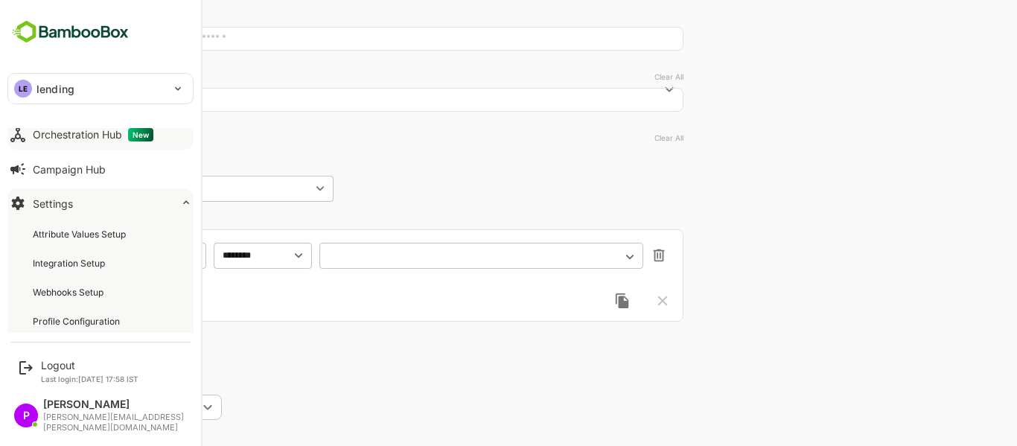
scroll to position [114, 0]
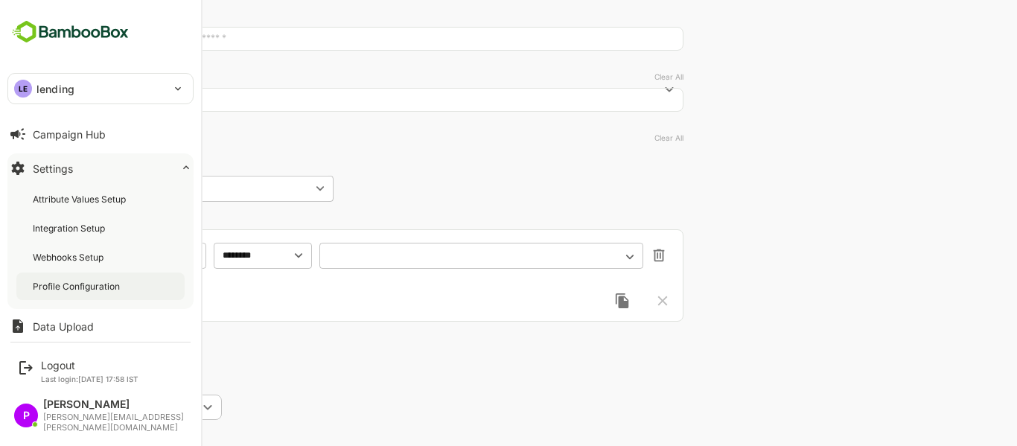
click at [79, 281] on div "Profile Configuration" at bounding box center [78, 286] width 90 height 13
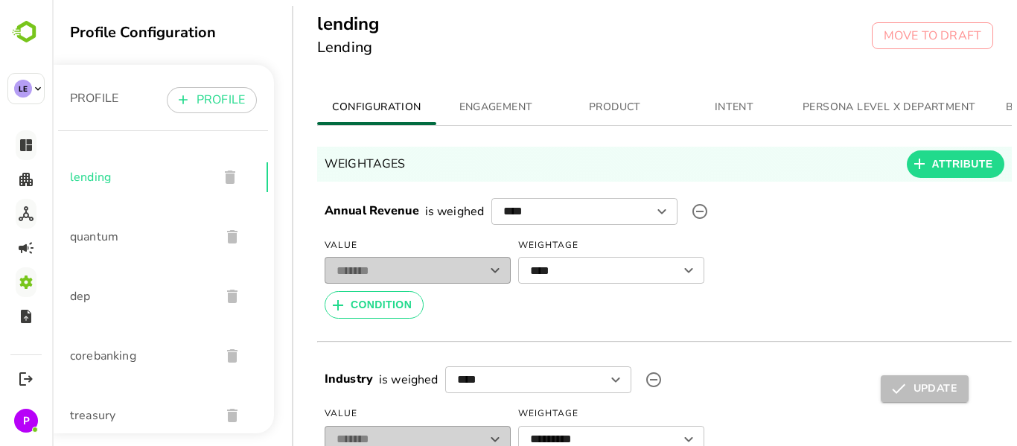
scroll to position [36, 0]
click at [504, 106] on span "ENGAGEMENT" at bounding box center [495, 107] width 101 height 19
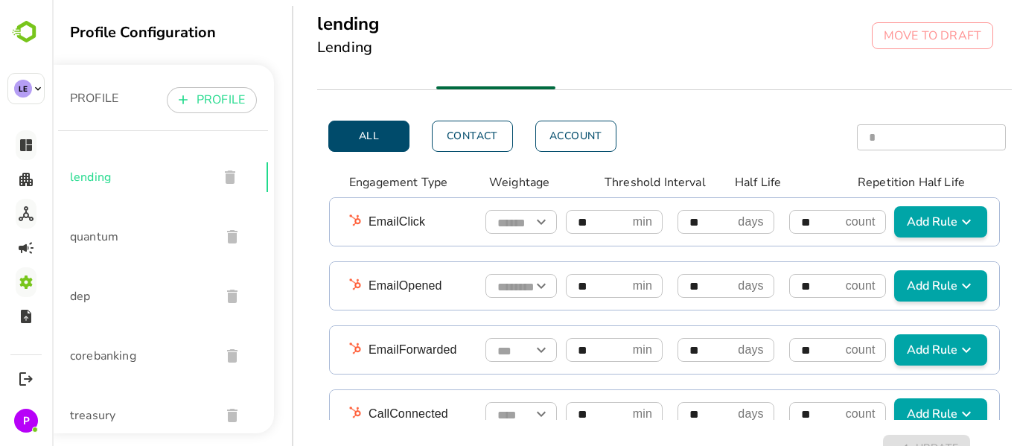
scroll to position [136, 7]
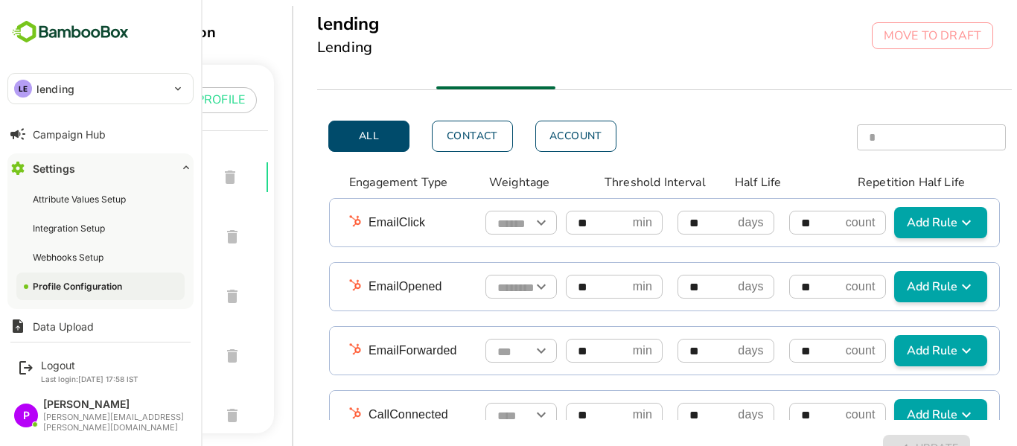
click at [24, 95] on div "LE" at bounding box center [23, 89] width 18 height 18
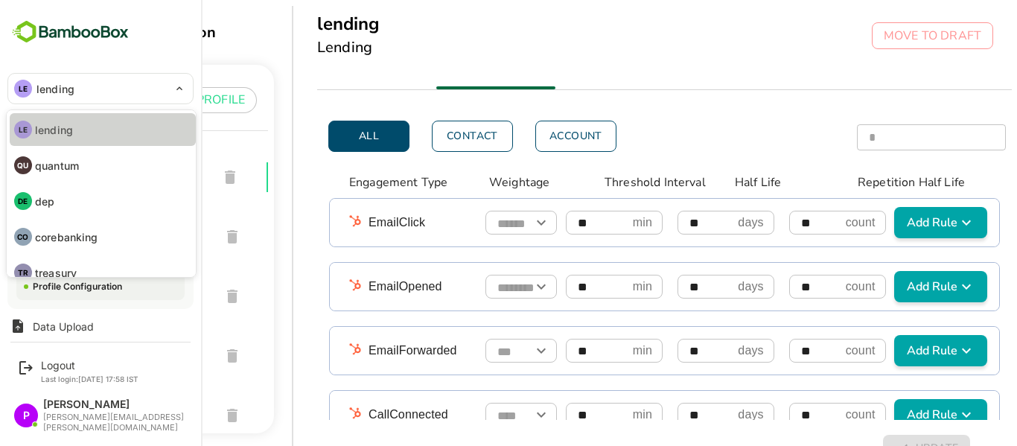
click at [83, 134] on li "LE lending" at bounding box center [103, 129] width 186 height 33
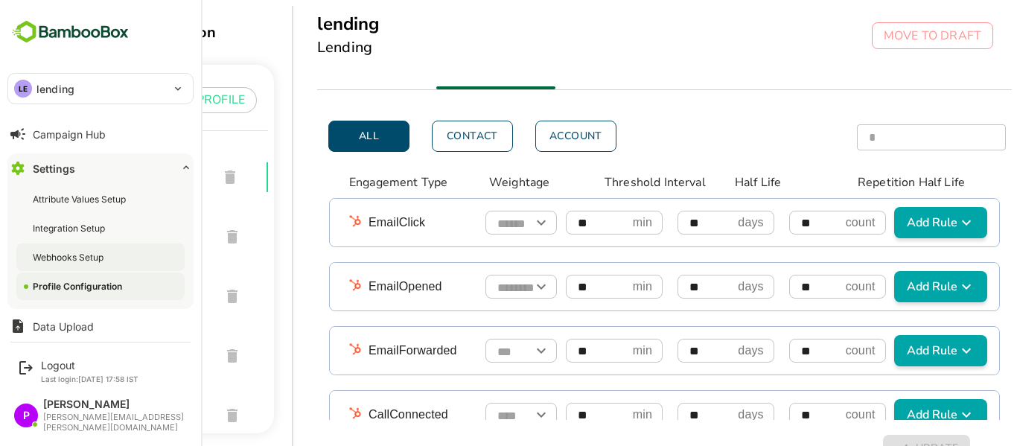
scroll to position [0, 0]
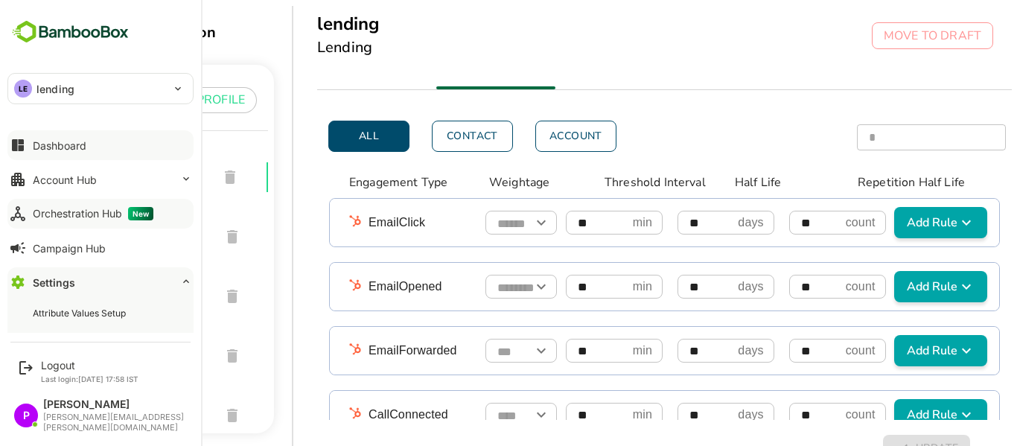
click at [69, 28] on img at bounding box center [70, 32] width 126 height 28
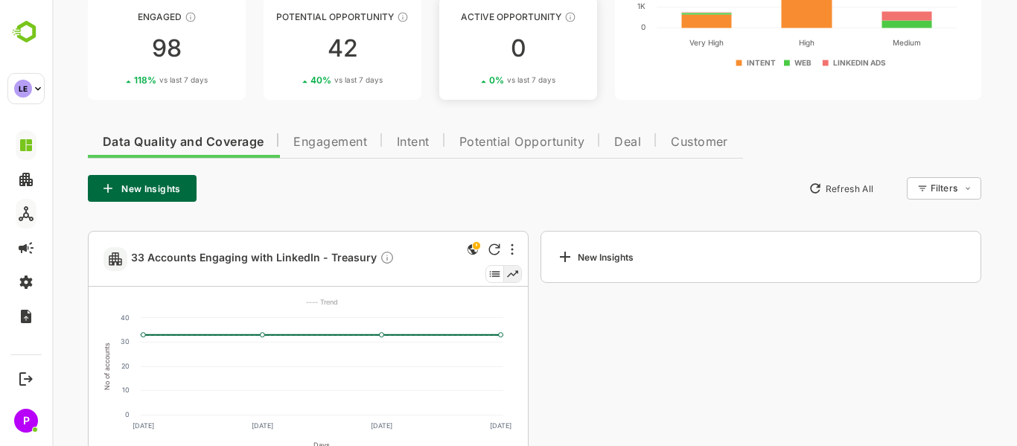
scroll to position [212, 0]
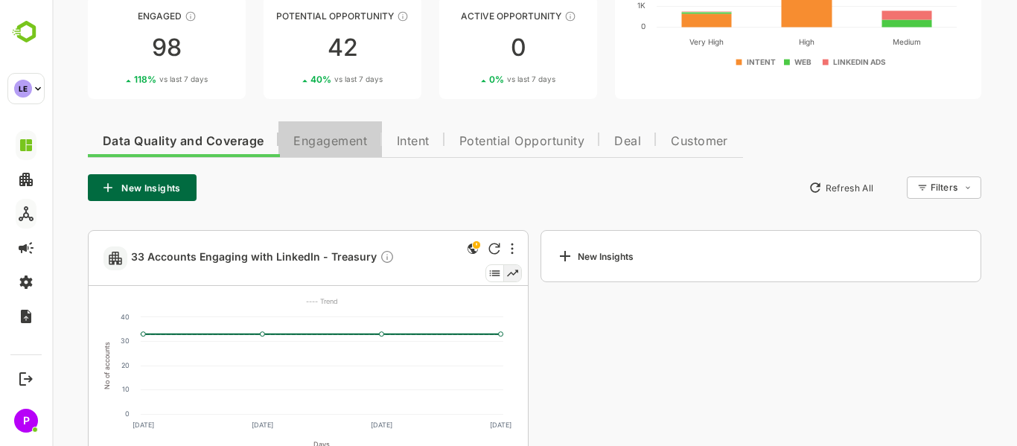
click at [346, 136] on span "Engagement" at bounding box center [330, 141] width 74 height 12
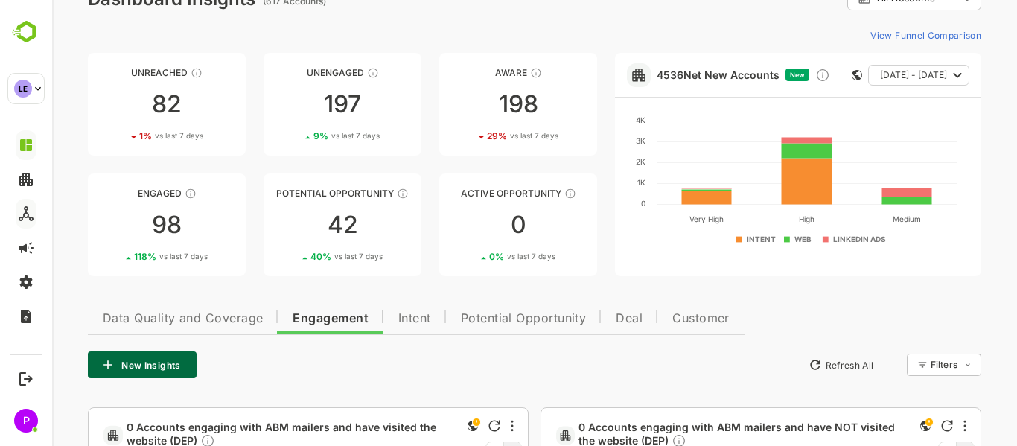
scroll to position [0, 0]
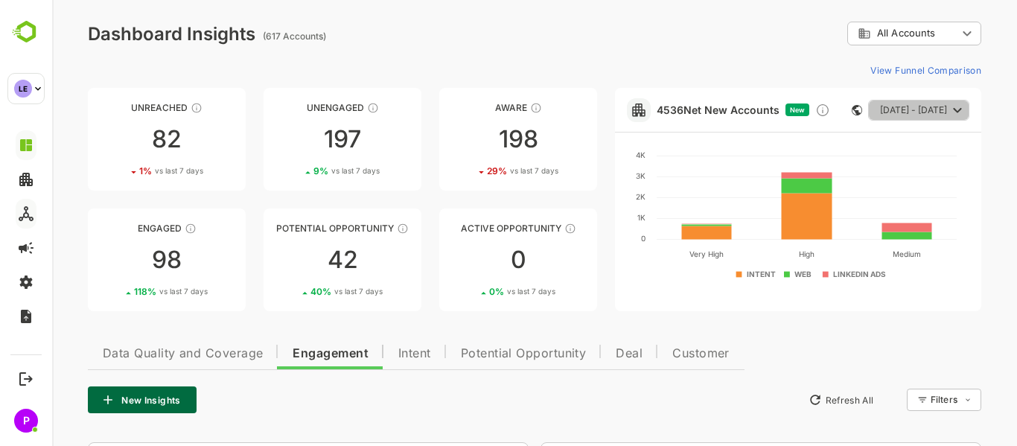
click at [961, 117] on icon "button" at bounding box center [957, 110] width 18 height 18
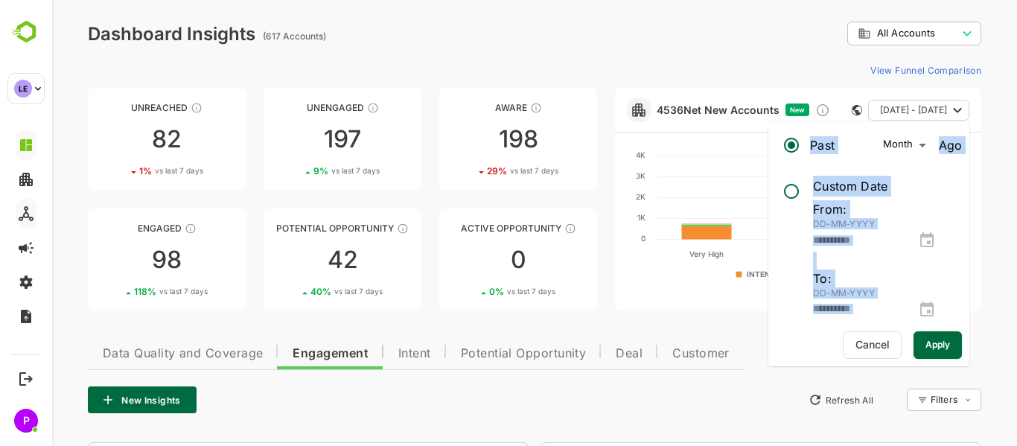
drag, startPoint x: 999, startPoint y: 139, endPoint x: 735, endPoint y: 143, distance: 264.3
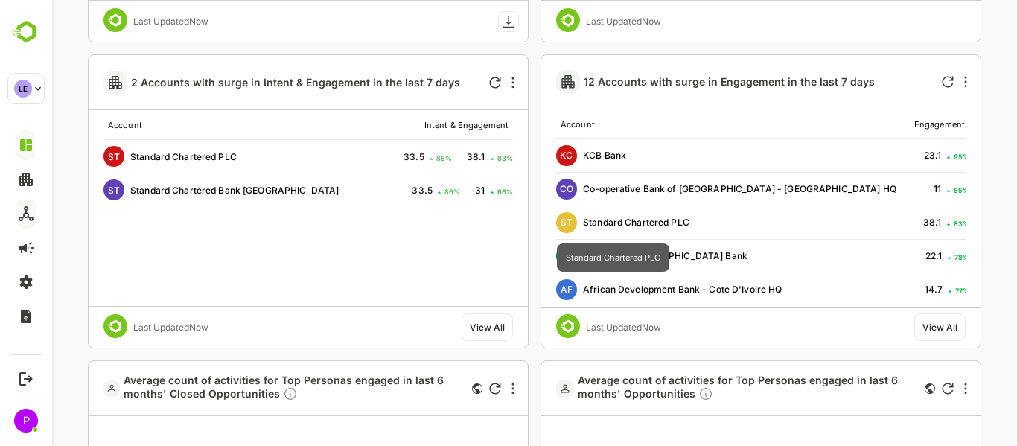
scroll to position [2221, 0]
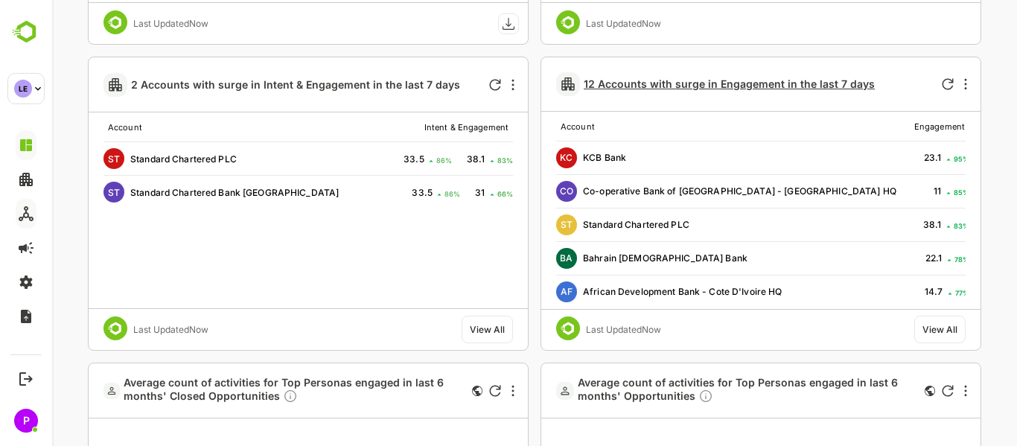
click at [734, 80] on span "12 Accounts with surge in Engagement in the last 7 days" at bounding box center [729, 83] width 291 height 13
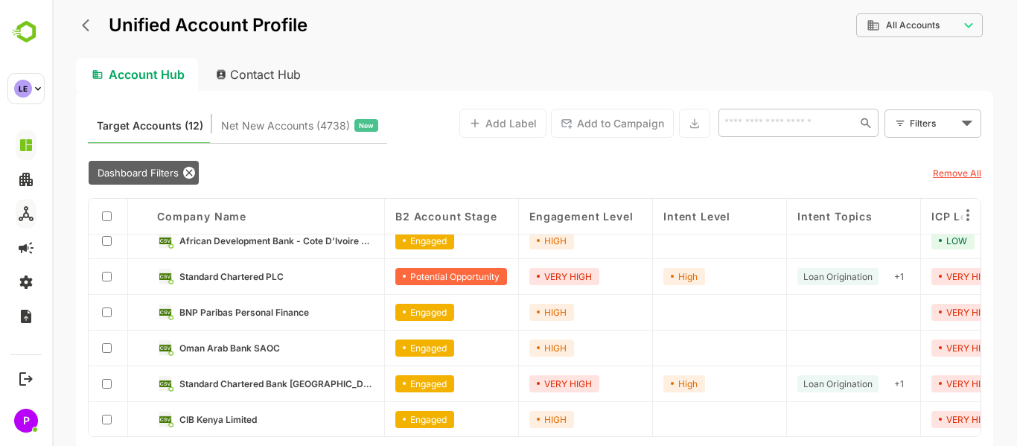
scroll to position [0, 0]
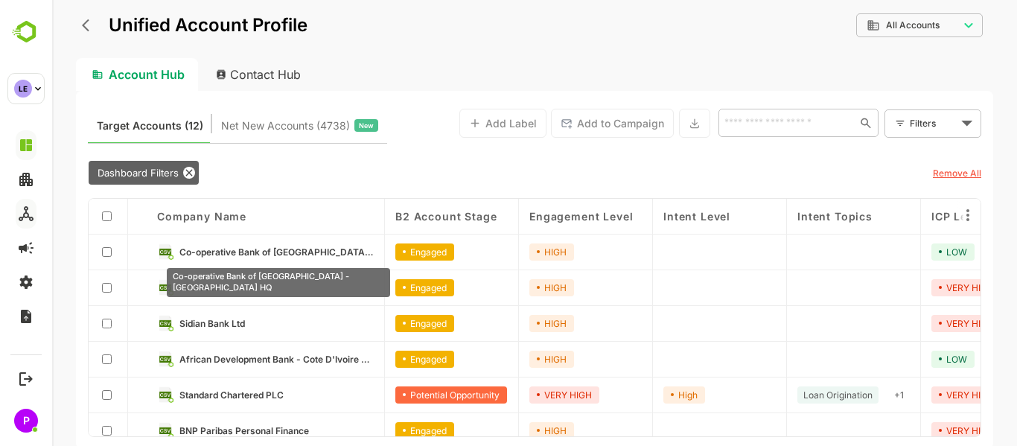
click at [255, 254] on span "Co-operative Bank of [GEOGRAPHIC_DATA] - [GEOGRAPHIC_DATA] HQ" at bounding box center [276, 251] width 194 height 11
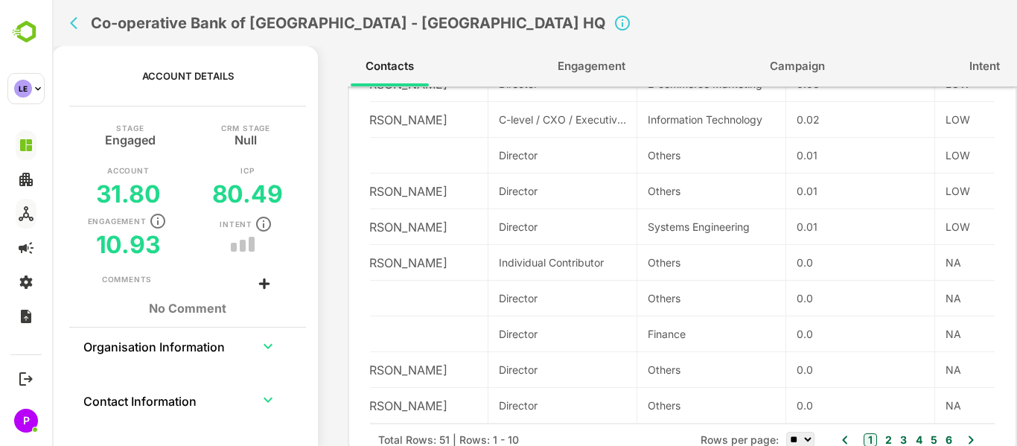
scroll to position [0, 31]
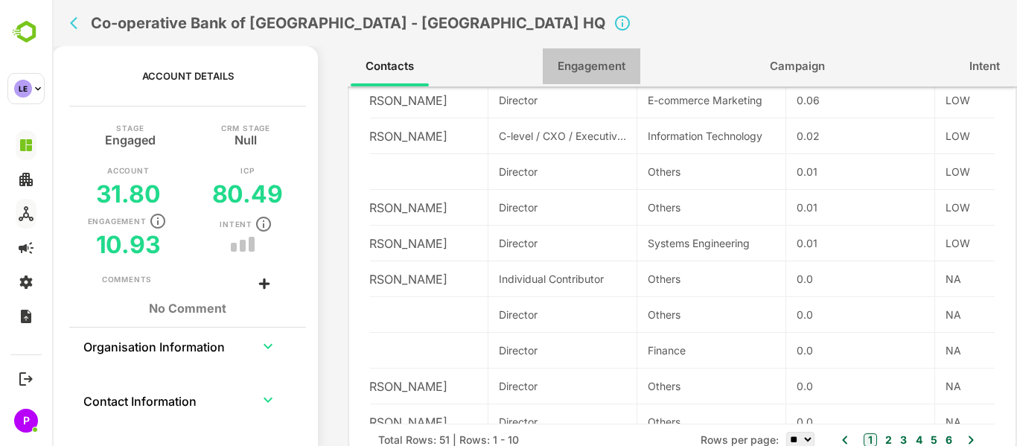
click at [590, 62] on span "Engagement" at bounding box center [592, 66] width 68 height 19
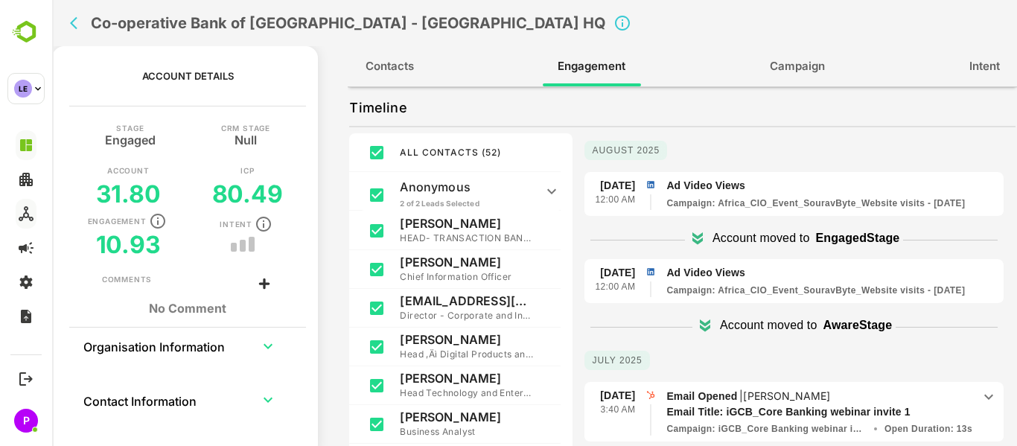
scroll to position [95, 0]
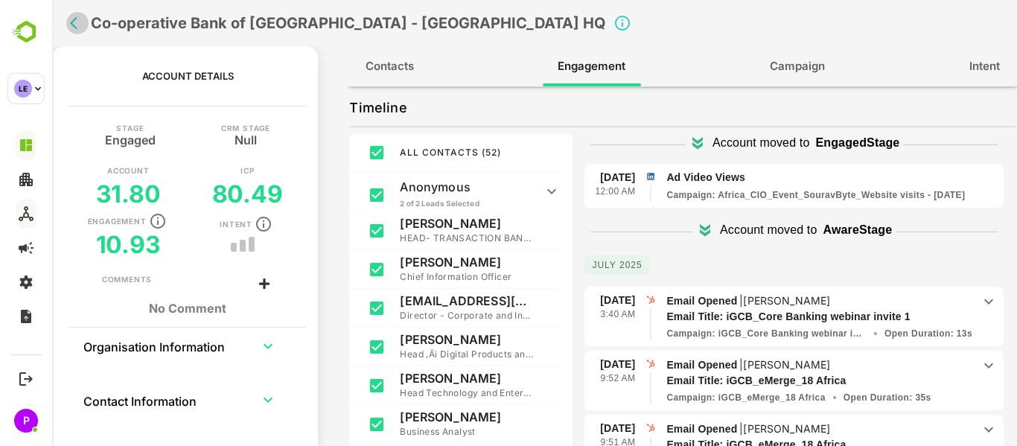
click at [78, 20] on icon "back" at bounding box center [77, 23] width 15 height 15
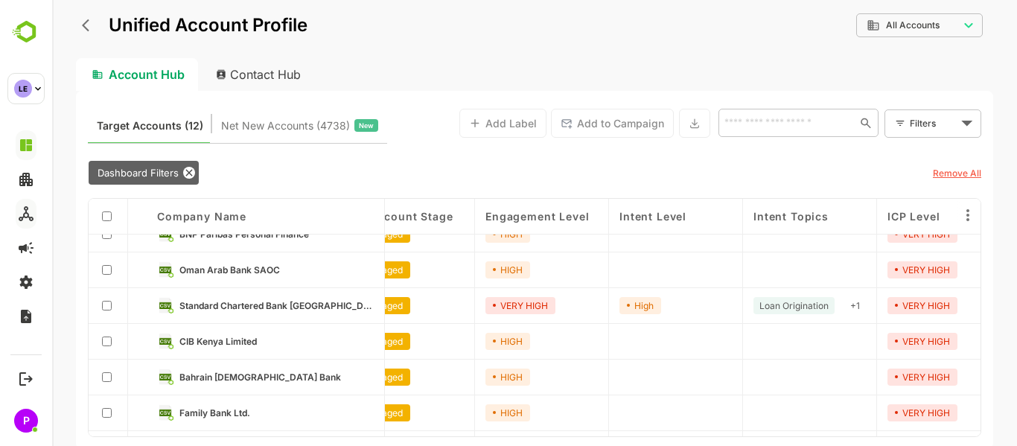
scroll to position [206, 44]
